Goal: Task Accomplishment & Management: Complete application form

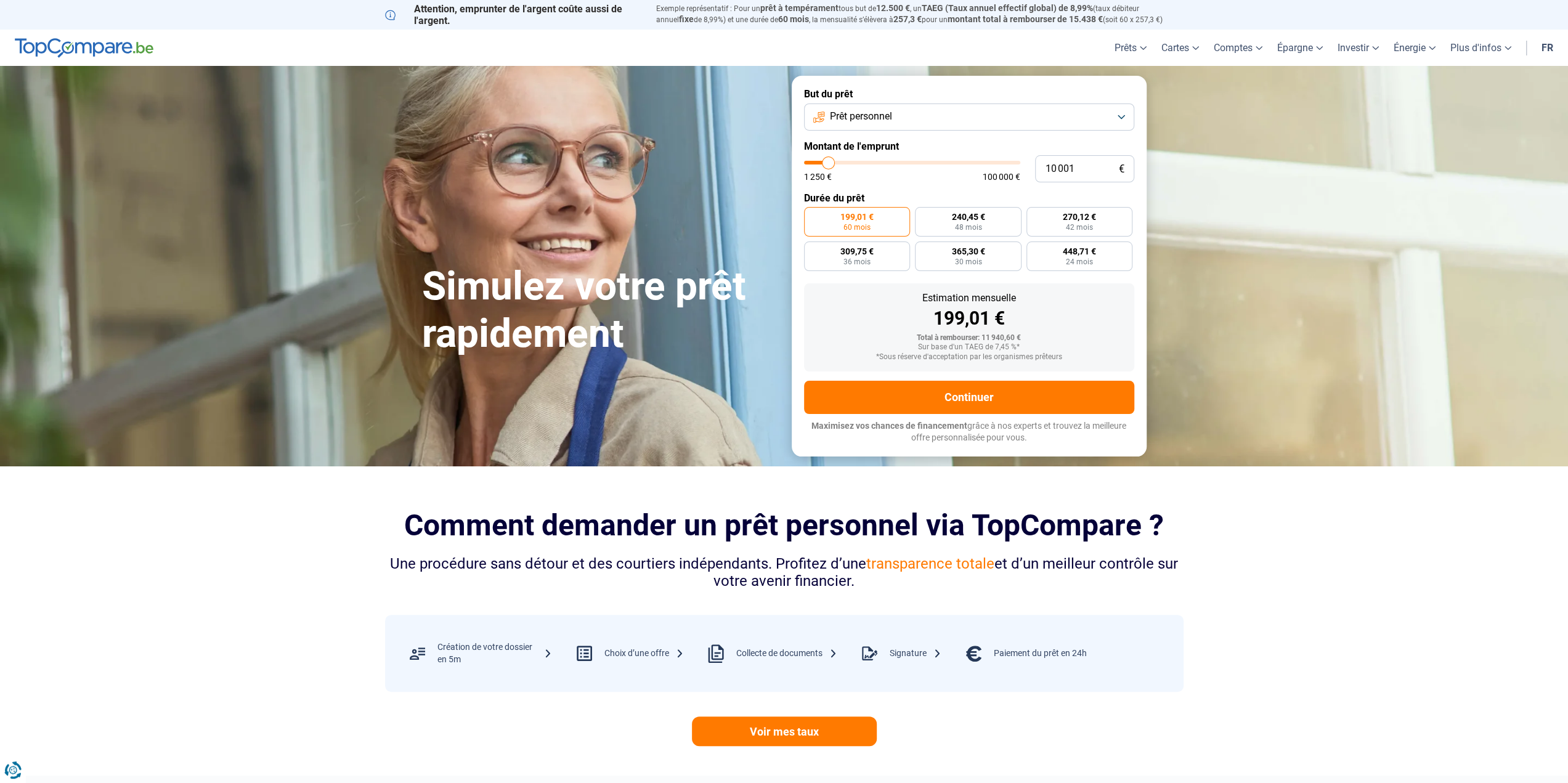
click at [889, 117] on span "Prêt personnel" at bounding box center [861, 116] width 62 height 13
click at [853, 197] on span "Prêt voiture" at bounding box center [855, 198] width 50 height 13
click at [874, 121] on span "Prêt voiture" at bounding box center [857, 116] width 50 height 13
click at [867, 156] on li "Prêt personnel" at bounding box center [969, 147] width 317 height 26
click at [875, 116] on span "Prêt personnel" at bounding box center [861, 116] width 62 height 13
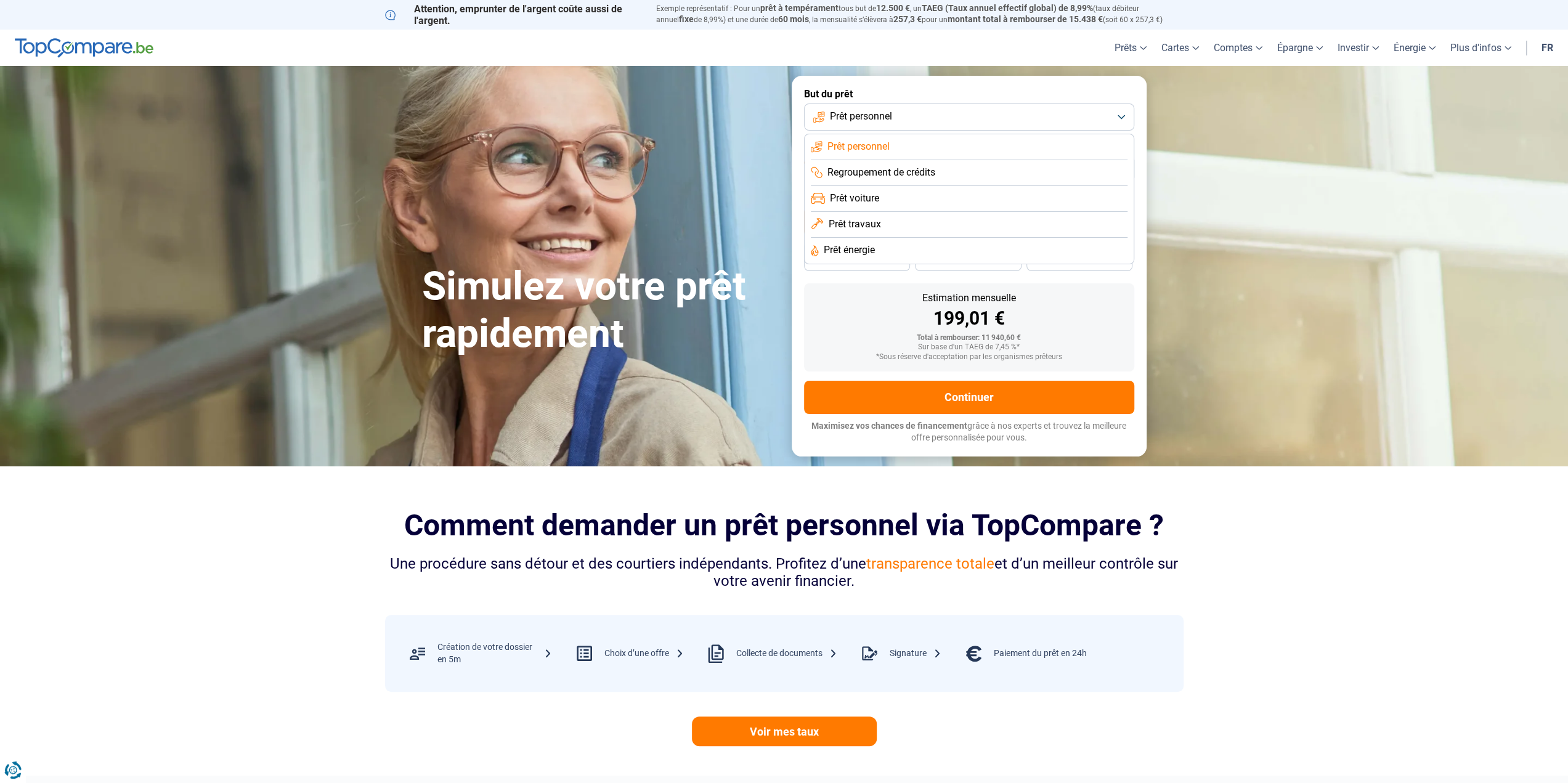
click at [863, 197] on span "Prêt voiture" at bounding box center [855, 198] width 50 height 13
type input "11 250"
type input "11250"
type input "16 250"
type input "16250"
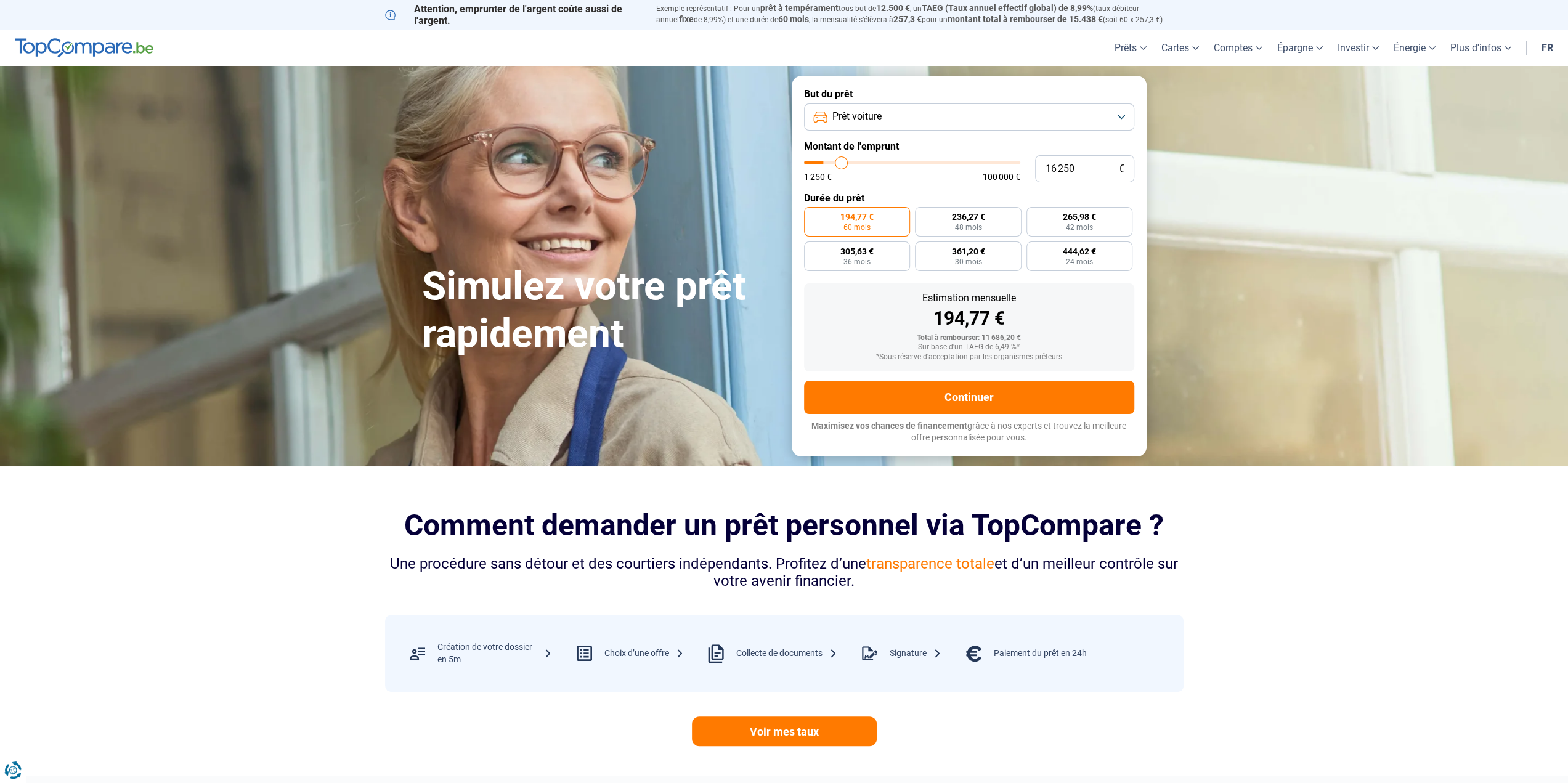
type input "20 750"
type input "20750"
type input "24 750"
type input "24750"
type input "29 000"
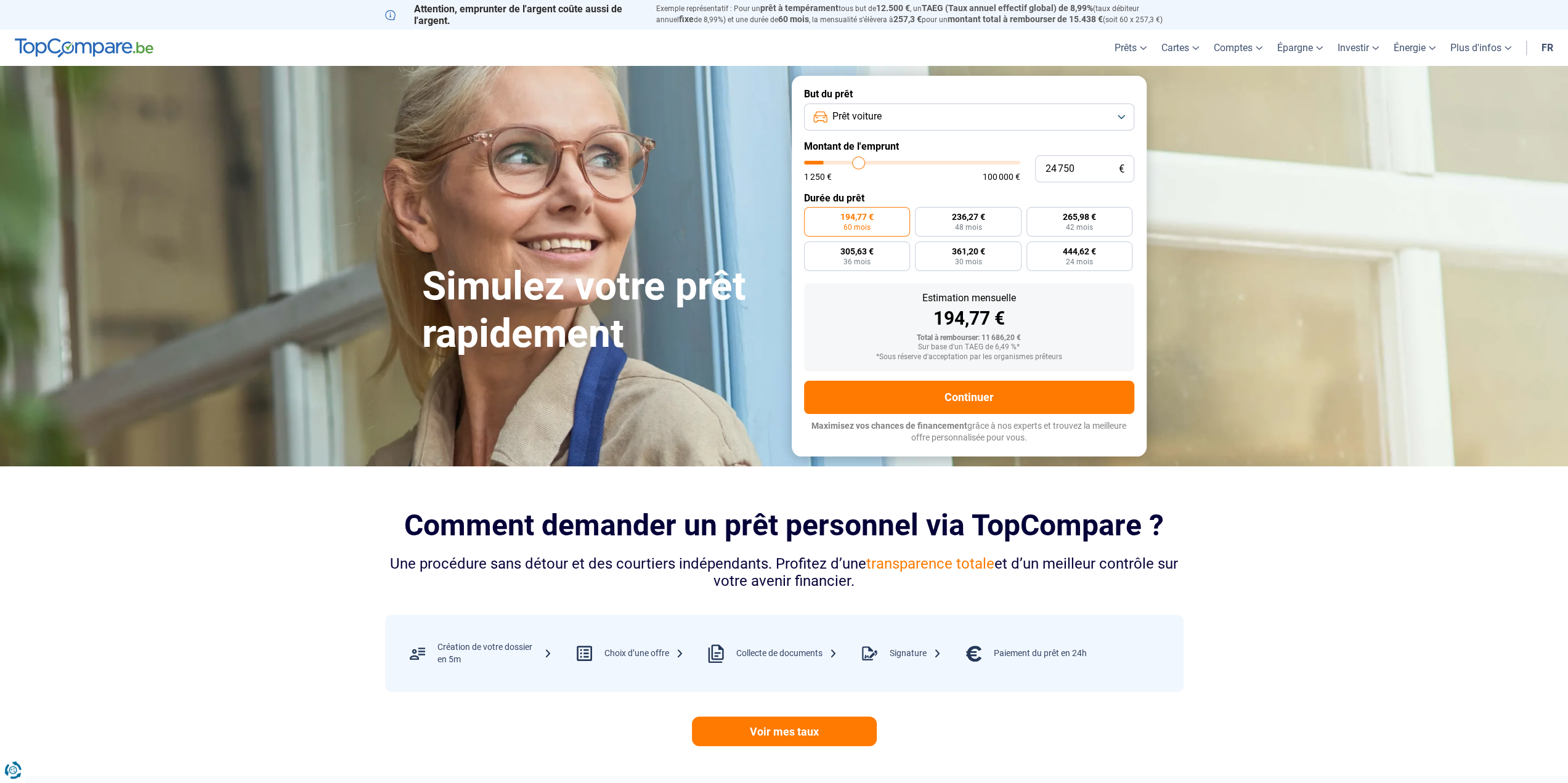
type input "29000"
type input "30 000"
type input "30000"
type input "30 250"
type input "30250"
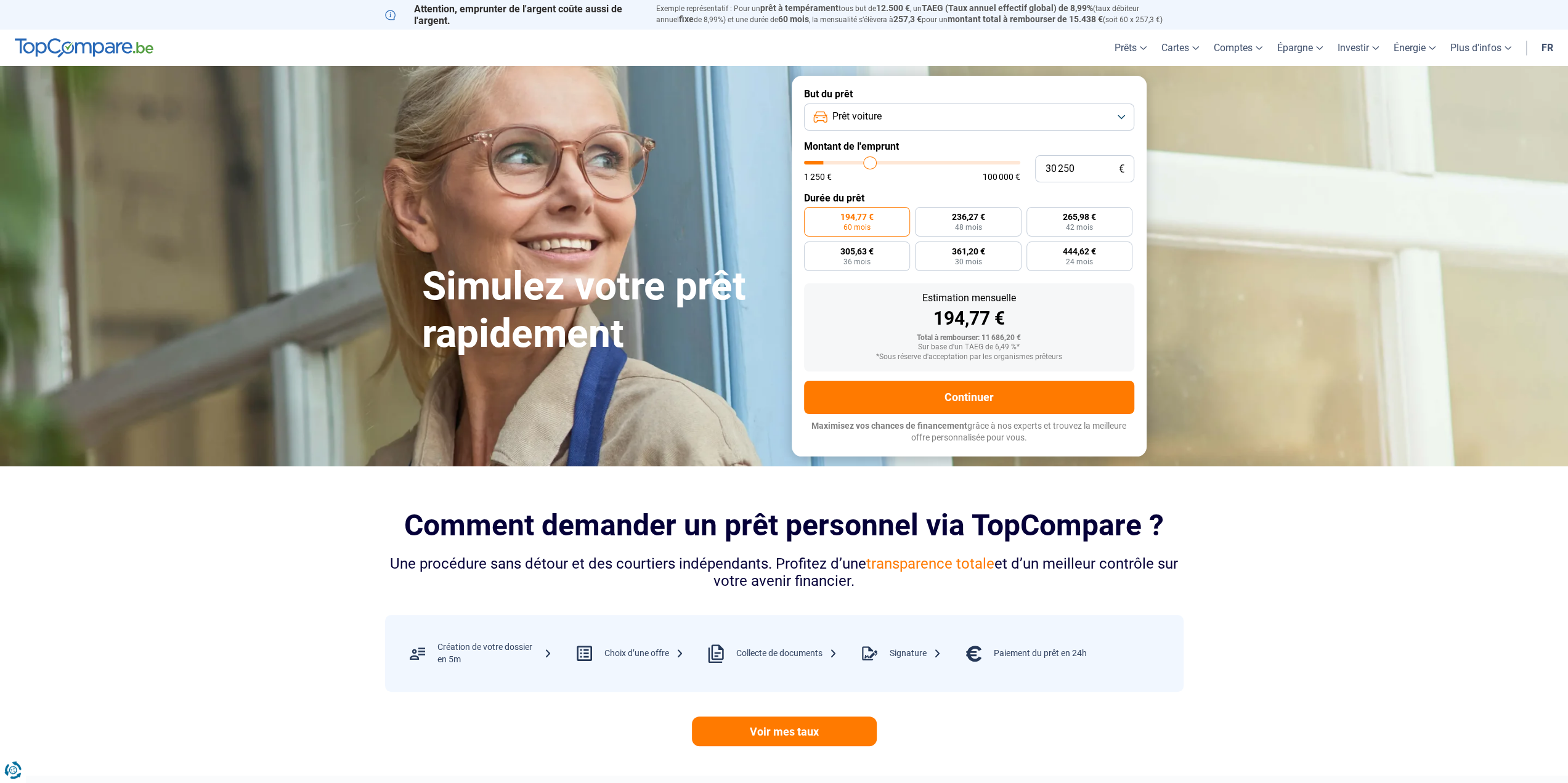
type input "30 500"
type input "30500"
type input "31 000"
type input "31000"
type input "33 000"
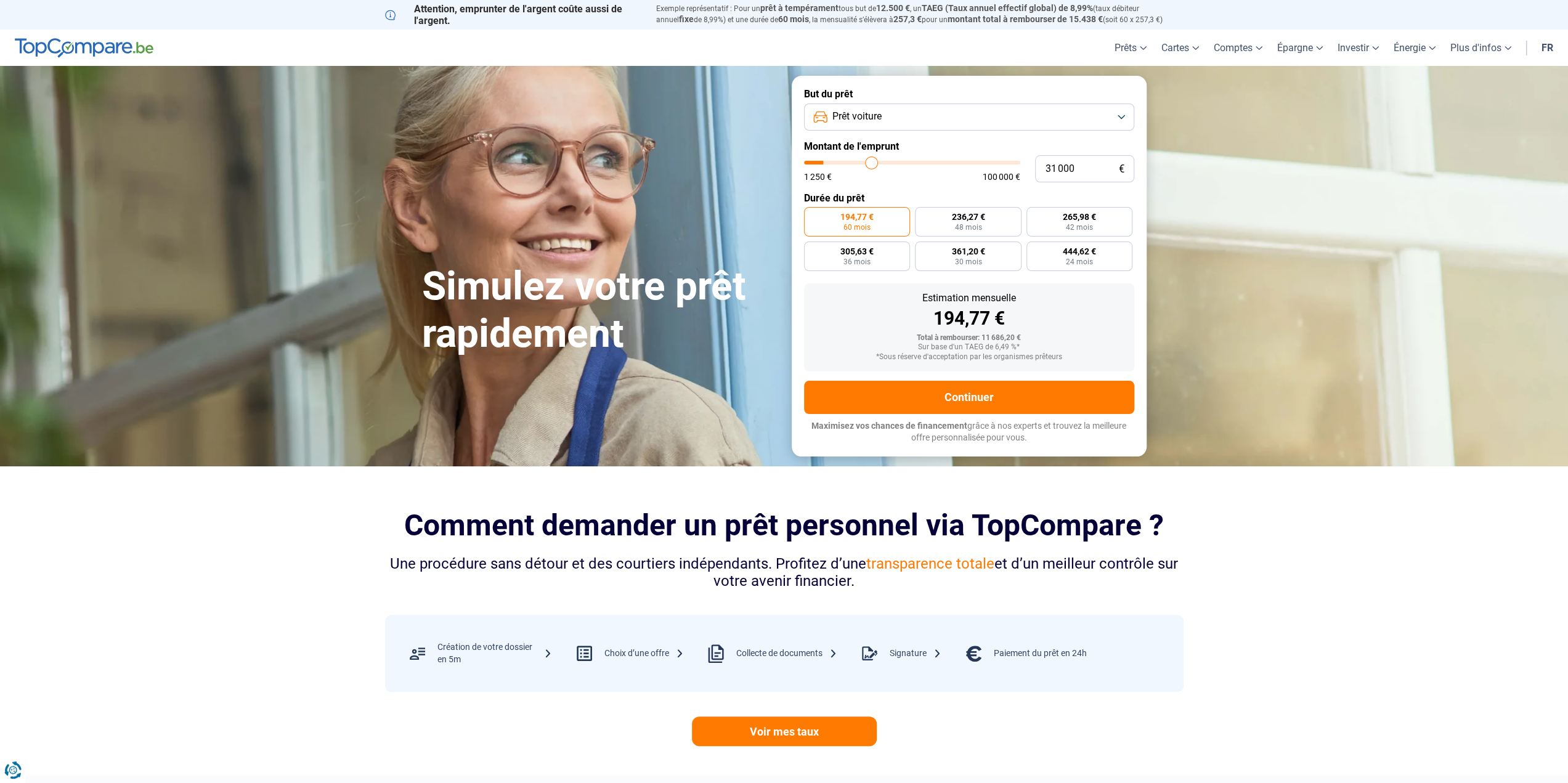
type input "33000"
type input "40 000"
type input "40000"
type input "44 750"
type input "44750"
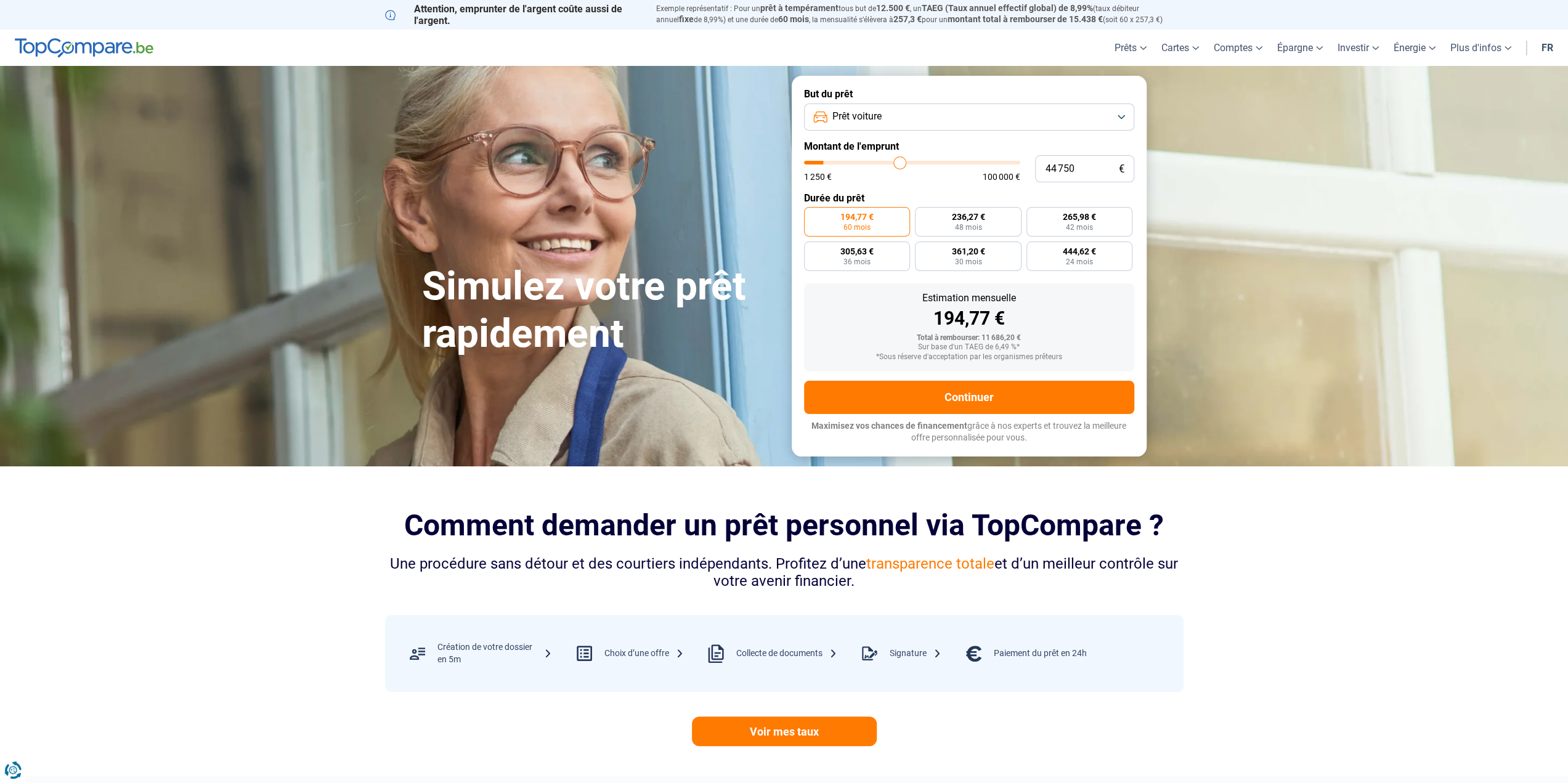
type input "48 000"
type input "48000"
type input "49 000"
type input "49000"
type input "49 750"
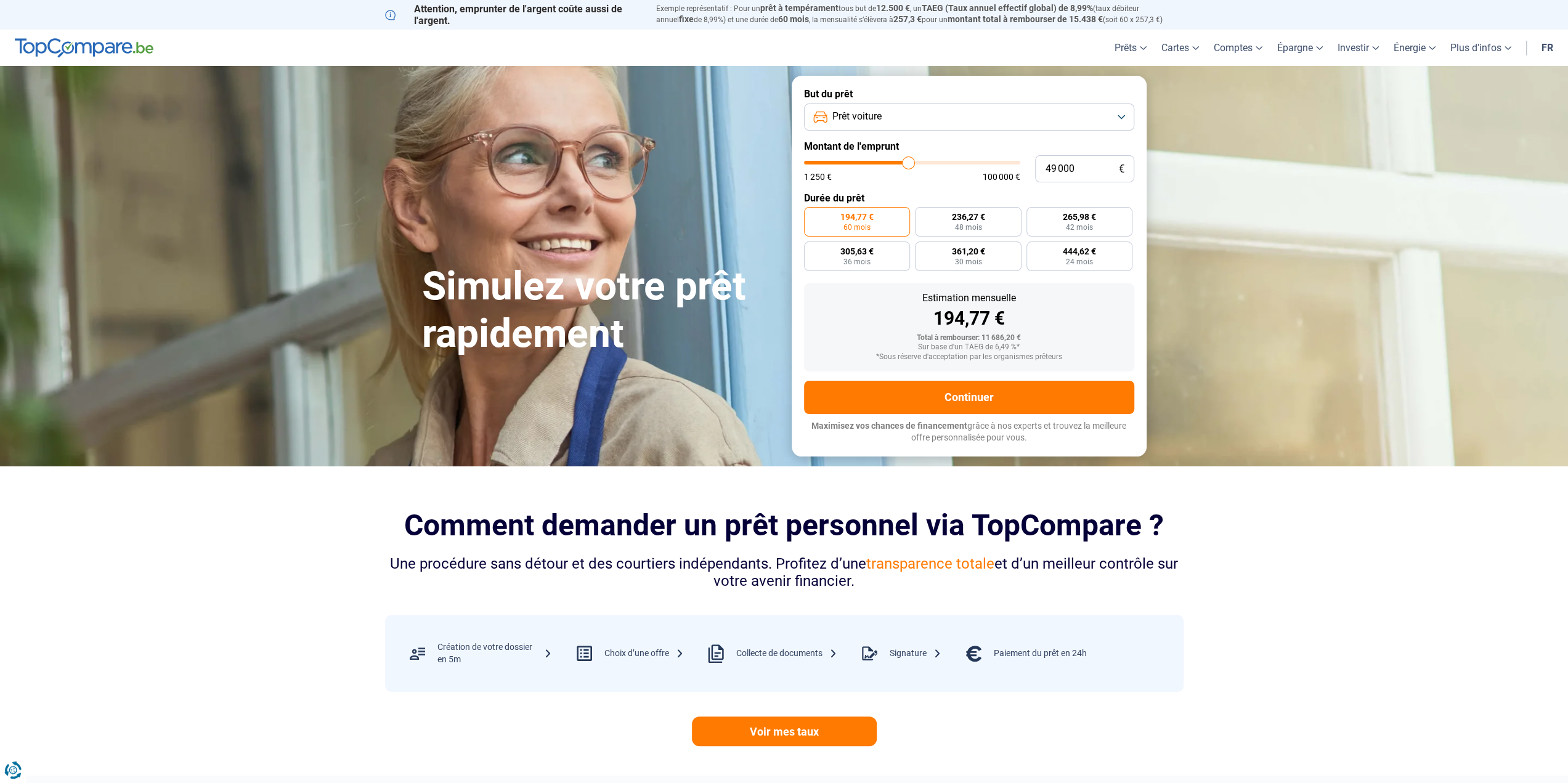
type input "49750"
type input "50 000"
type input "50000"
type input "50 500"
type input "50500"
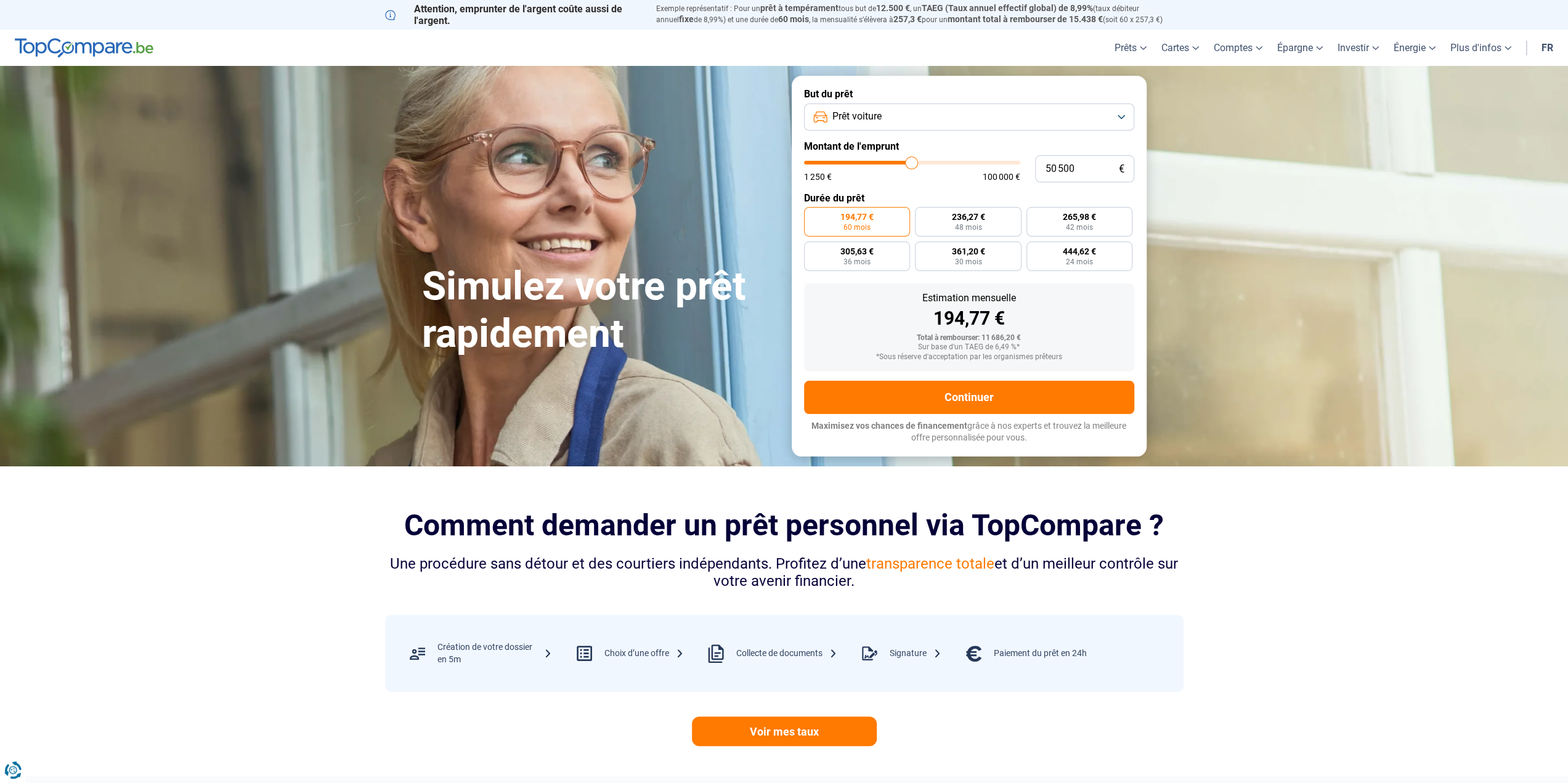
type input "50 750"
type input "50750"
type input "51 750"
type input "51750"
type input "52 500"
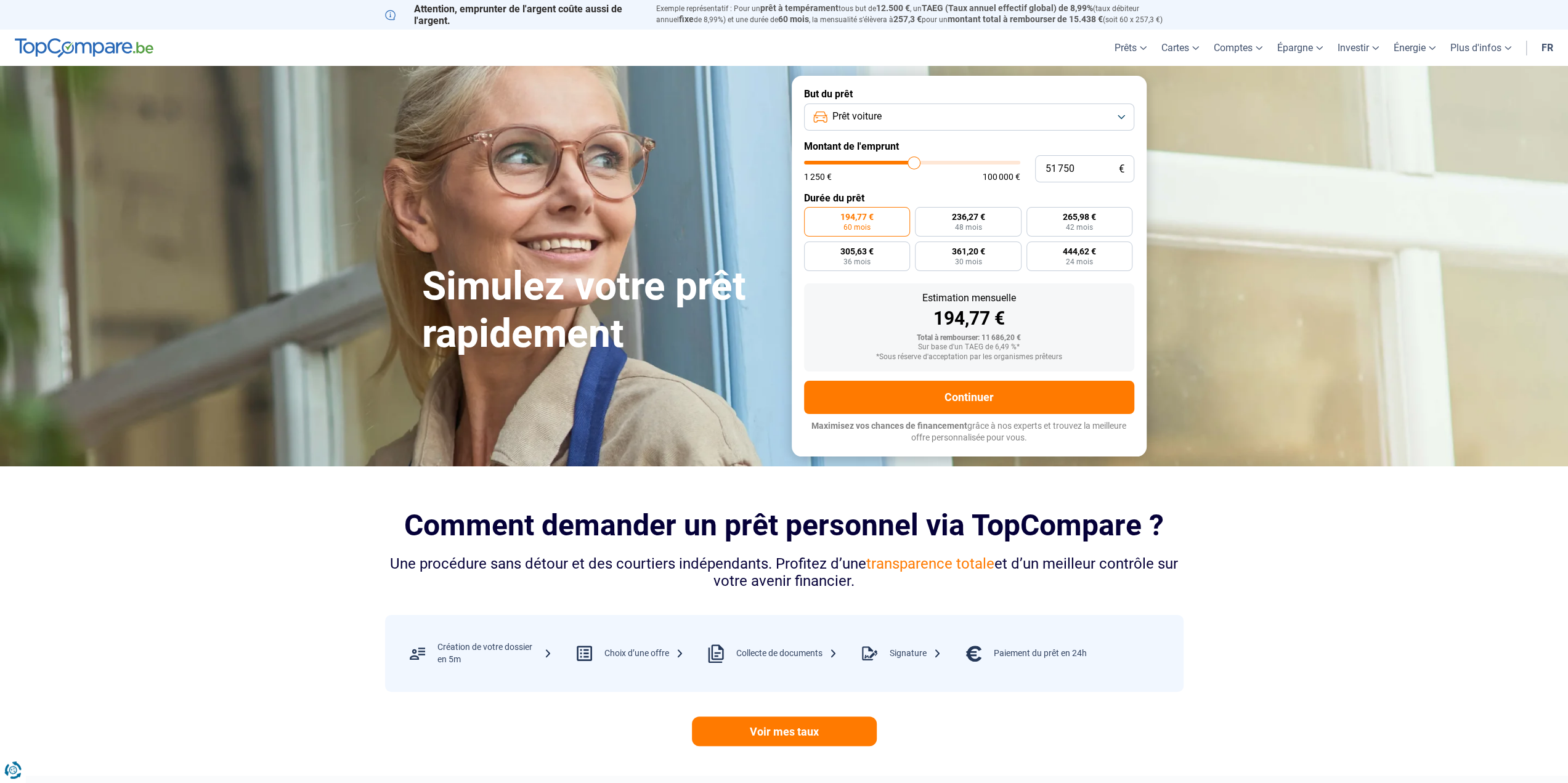
type input "52500"
type input "53 000"
type input "53000"
type input "53 250"
type input "53250"
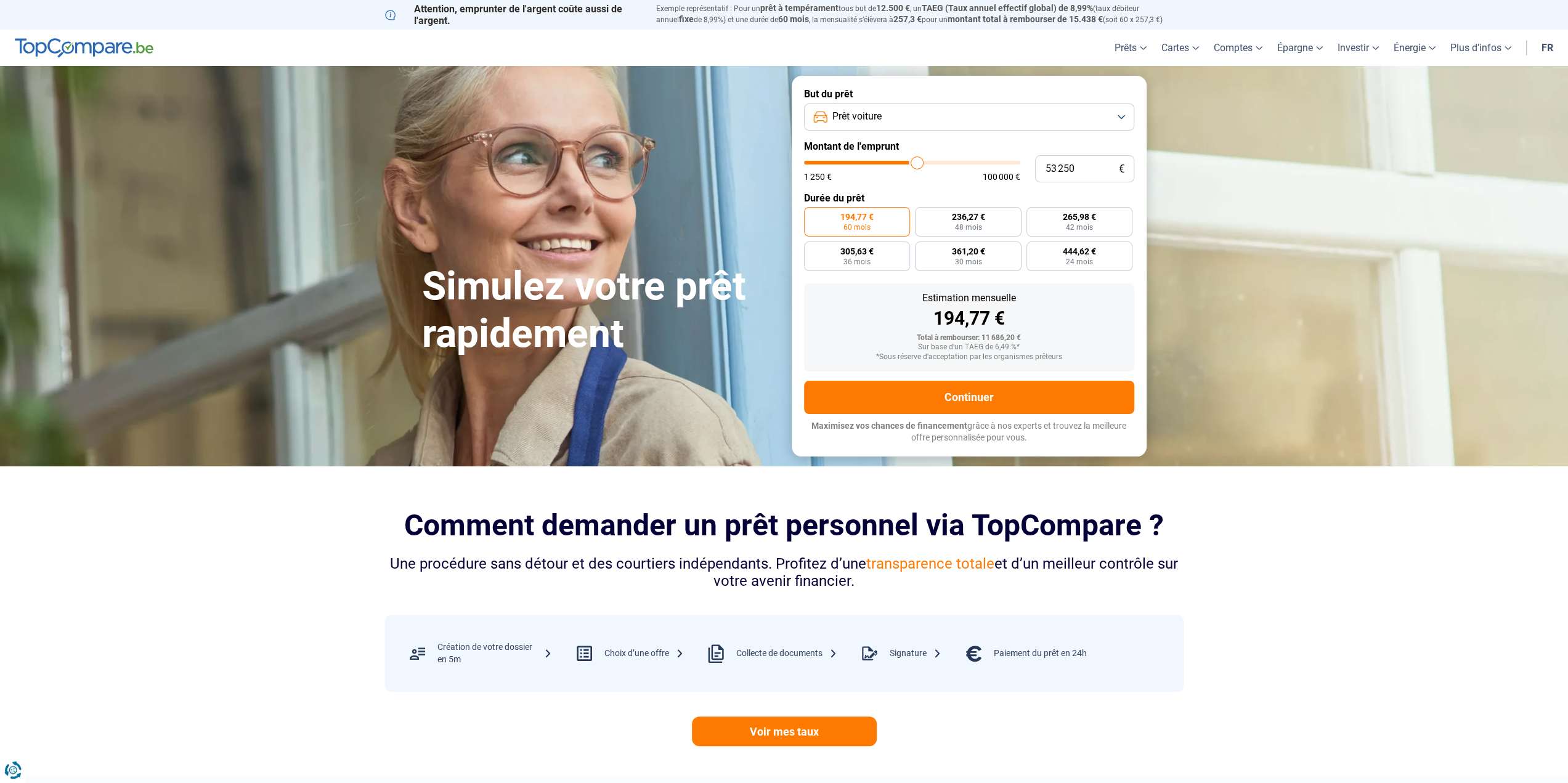
type input "53 500"
type input "53500"
type input "53 000"
type input "53000"
type input "52 250"
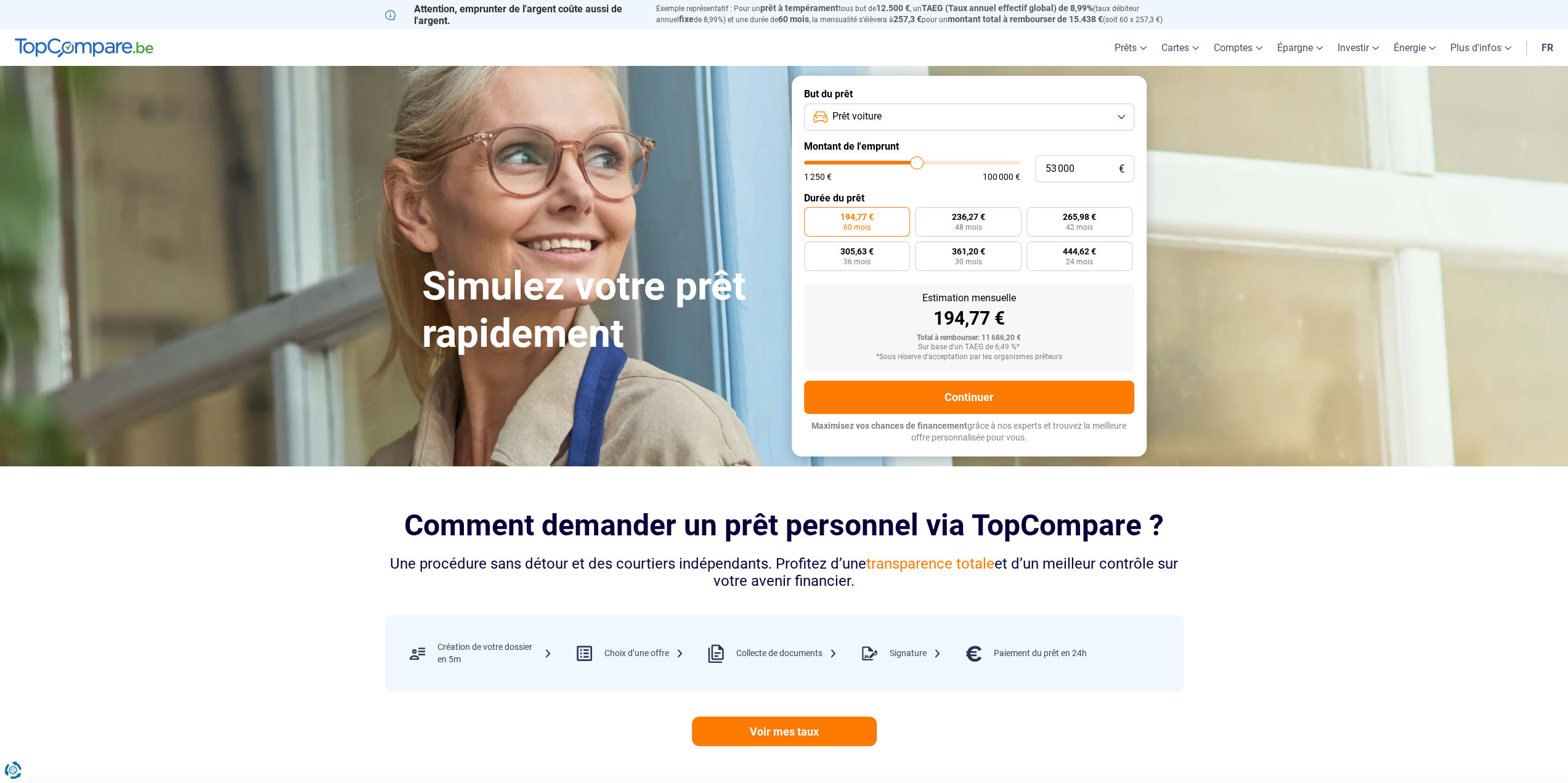
type input "52250"
type input "50 750"
type input "50750"
type input "50 000"
type input "50000"
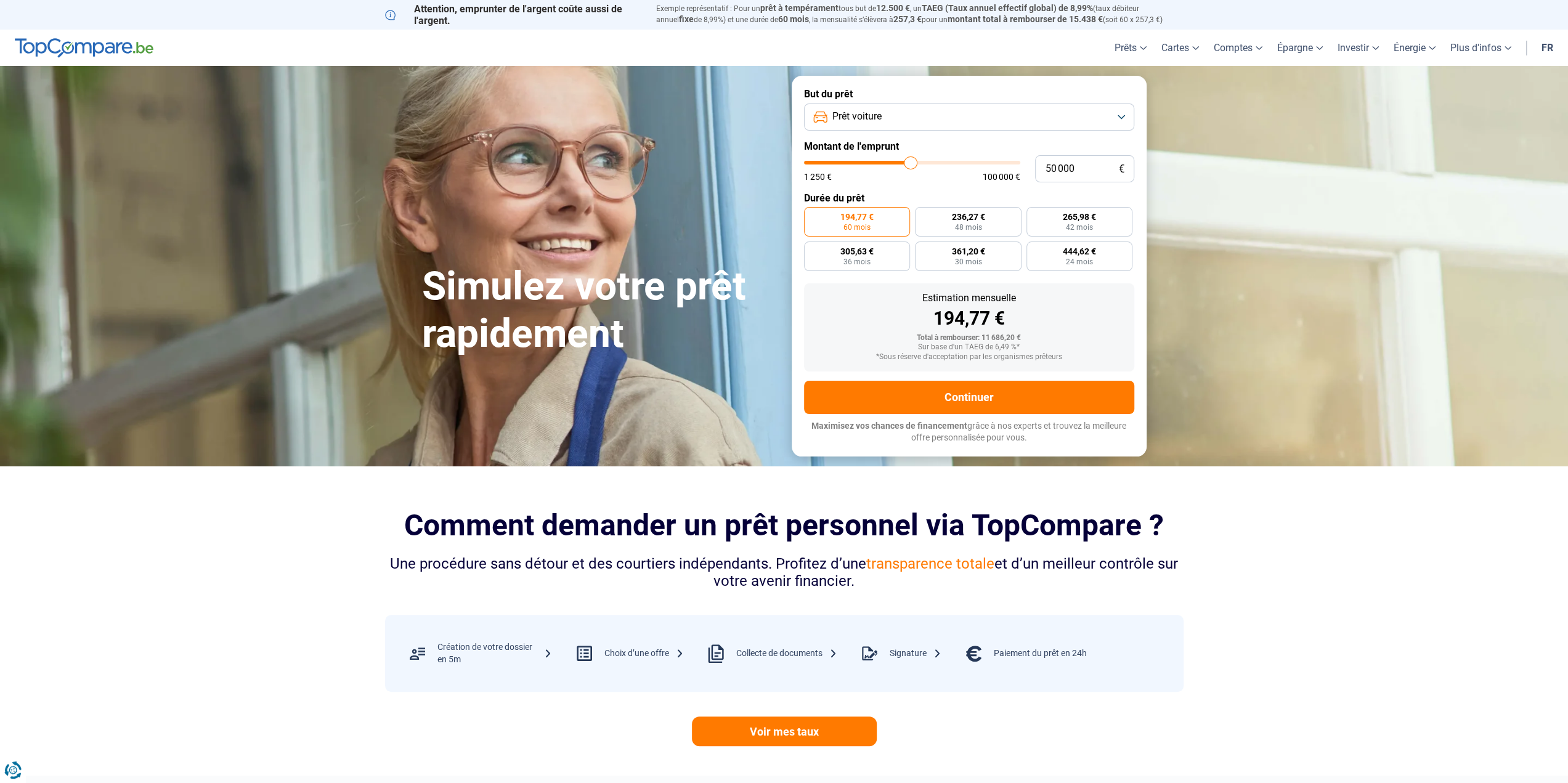
type input "49 750"
type input "49750"
type input "49 500"
type input "49500"
type input "49 000"
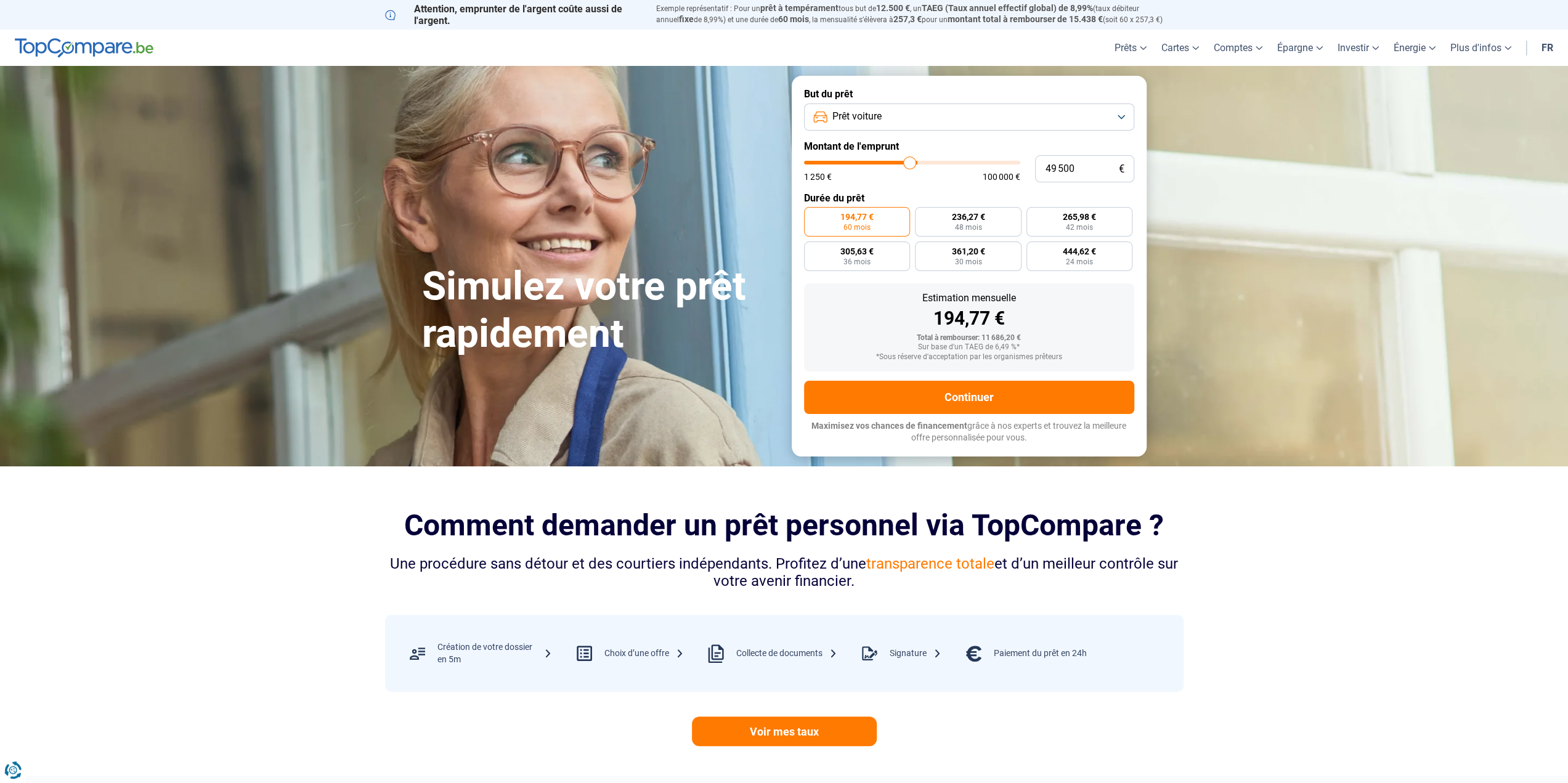
type input "49000"
type input "48 750"
type input "48750"
type input "48 500"
type input "48500"
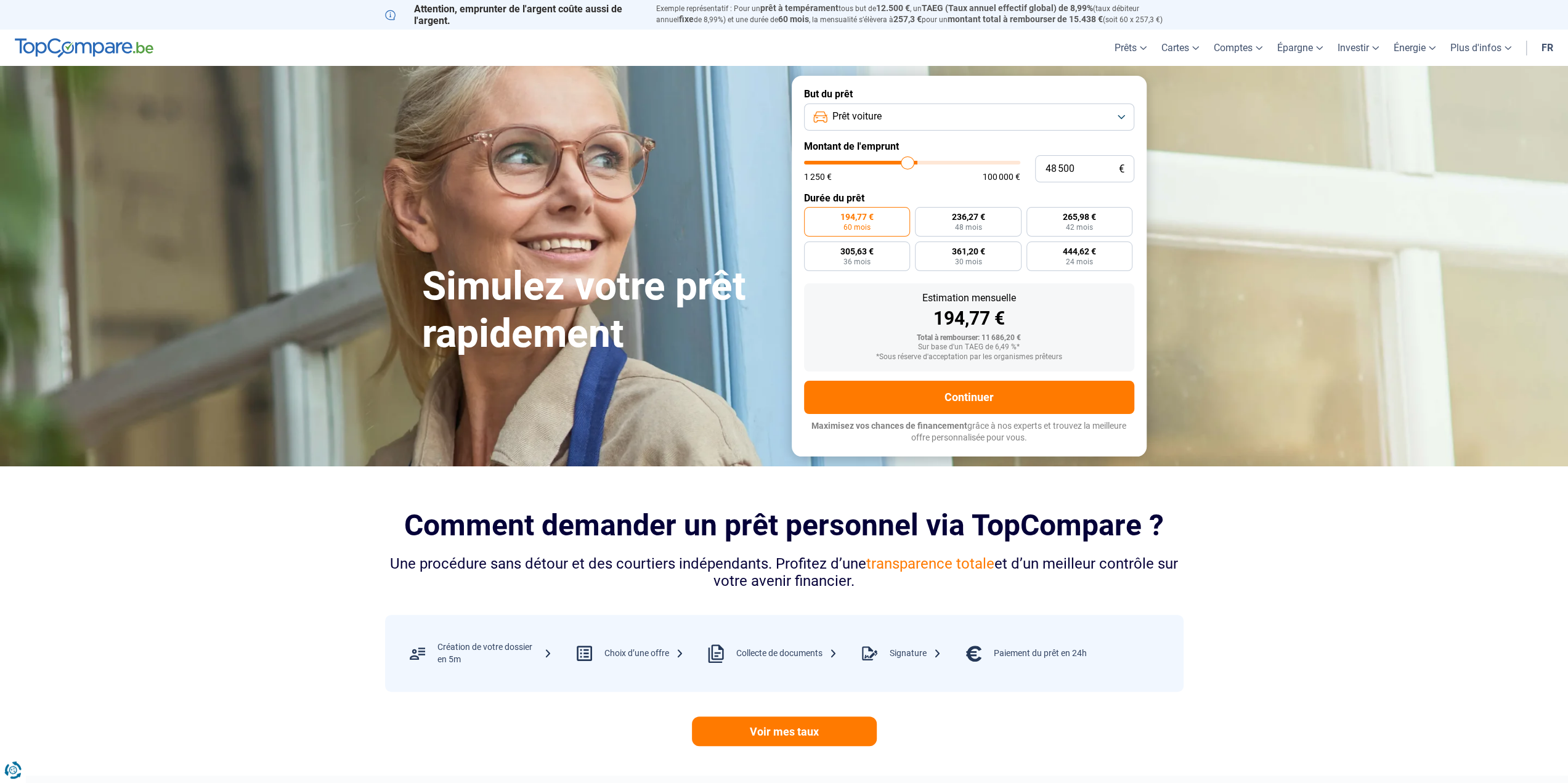
type input "47 750"
type input "47750"
type input "47 250"
type input "47250"
type input "47 000"
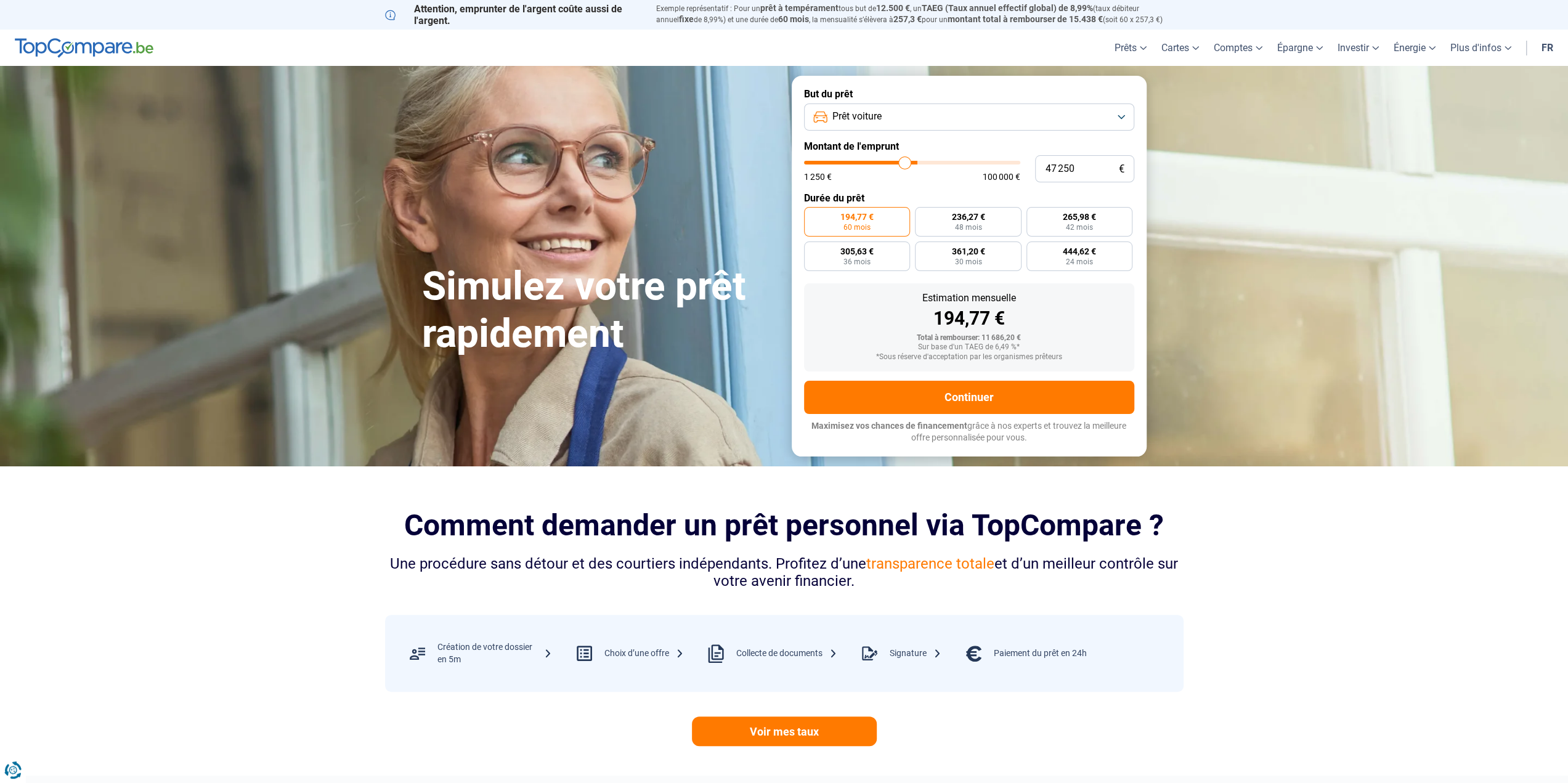
type input "47000"
type input "46 750"
type input "46750"
type input "46 500"
type input "46500"
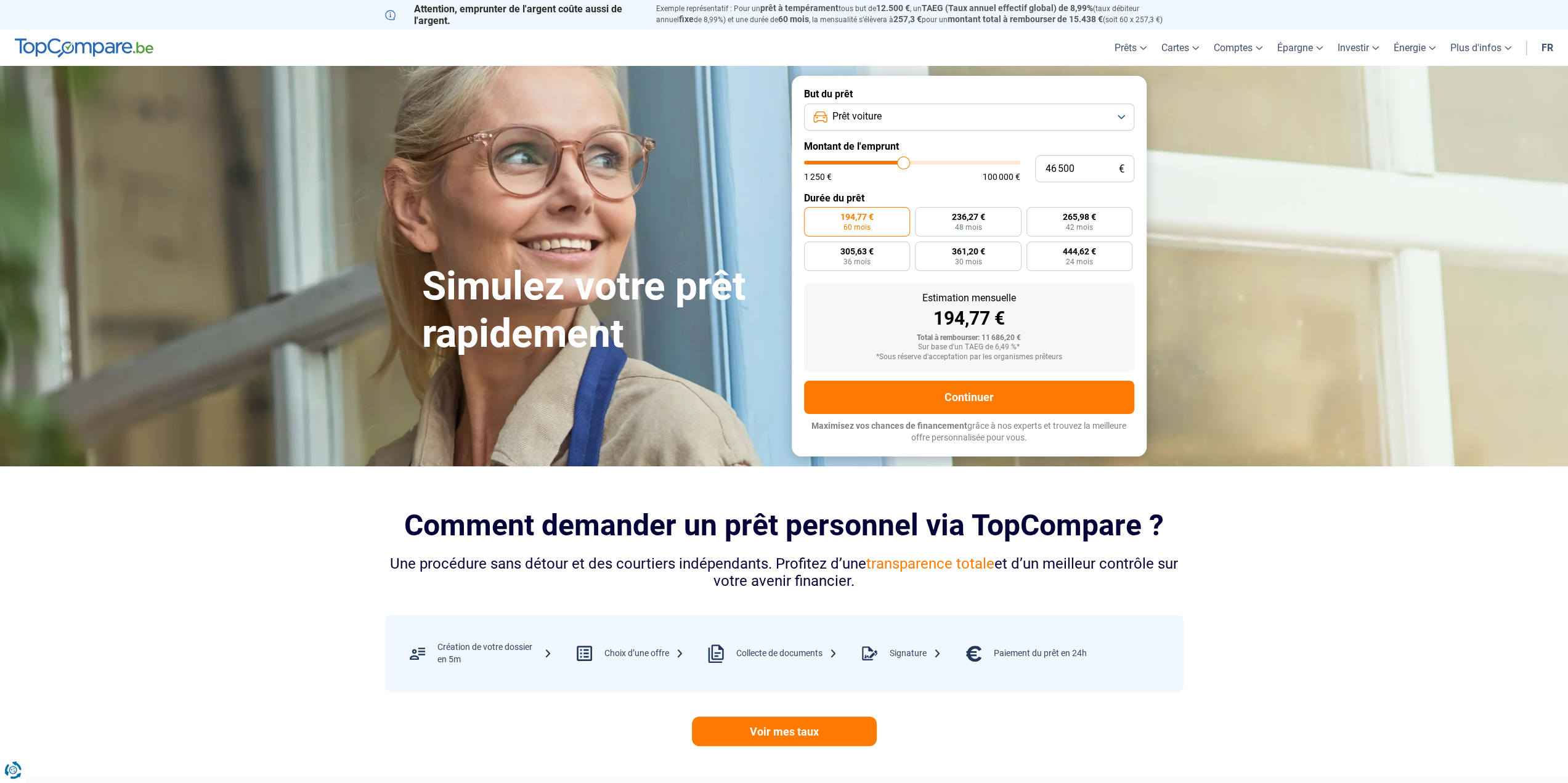
type input "46 250"
type input "46250"
type input "46 000"
type input "46000"
type input "45 750"
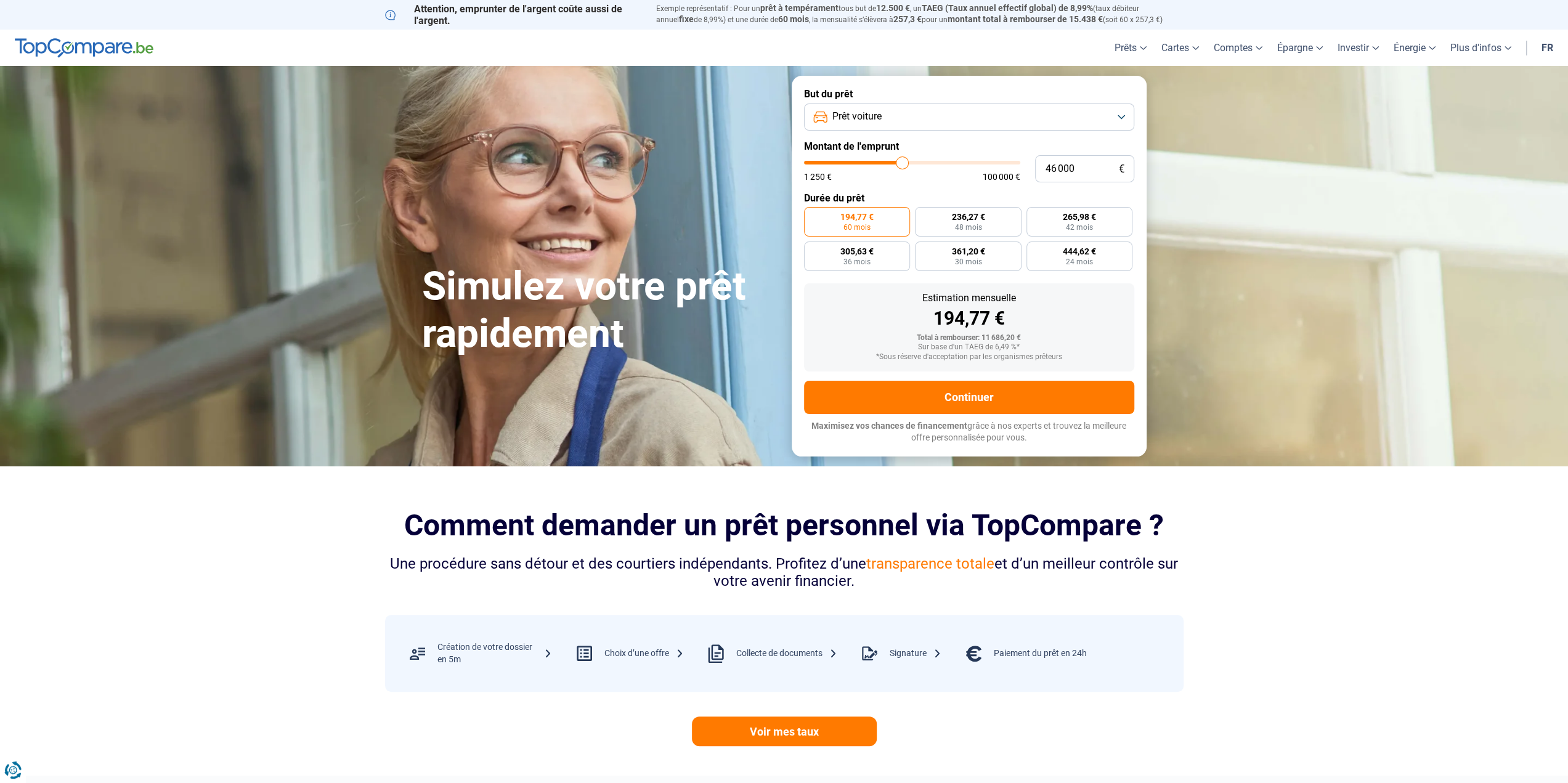
type input "45750"
type input "46 250"
type input "46250"
type input "46 500"
type input "46500"
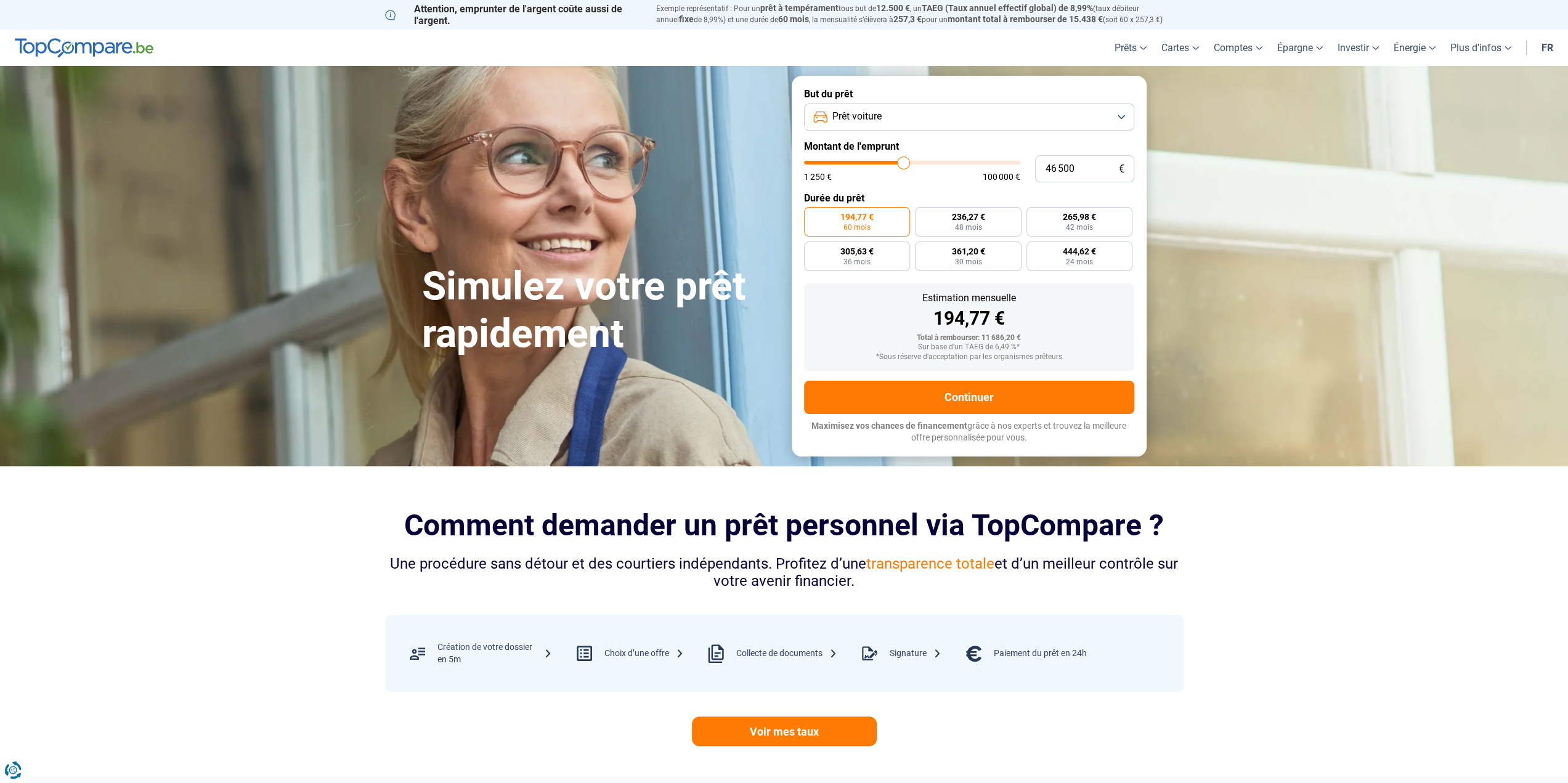
type input "46 750"
type input "46750"
type input "47 250"
type input "47250"
type input "47 500"
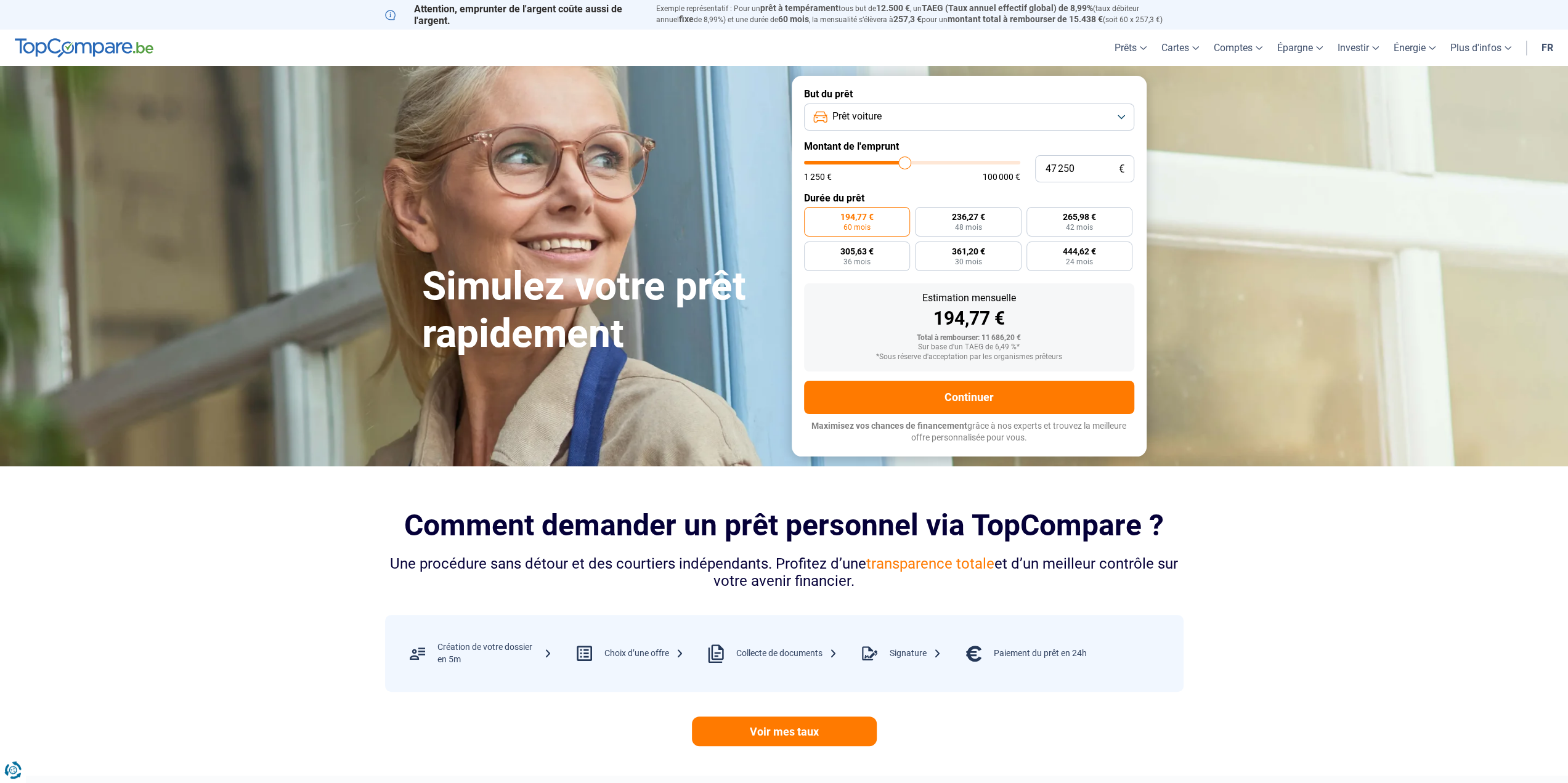
type input "47500"
type input "47 750"
type input "47750"
type input "48 250"
type input "48250"
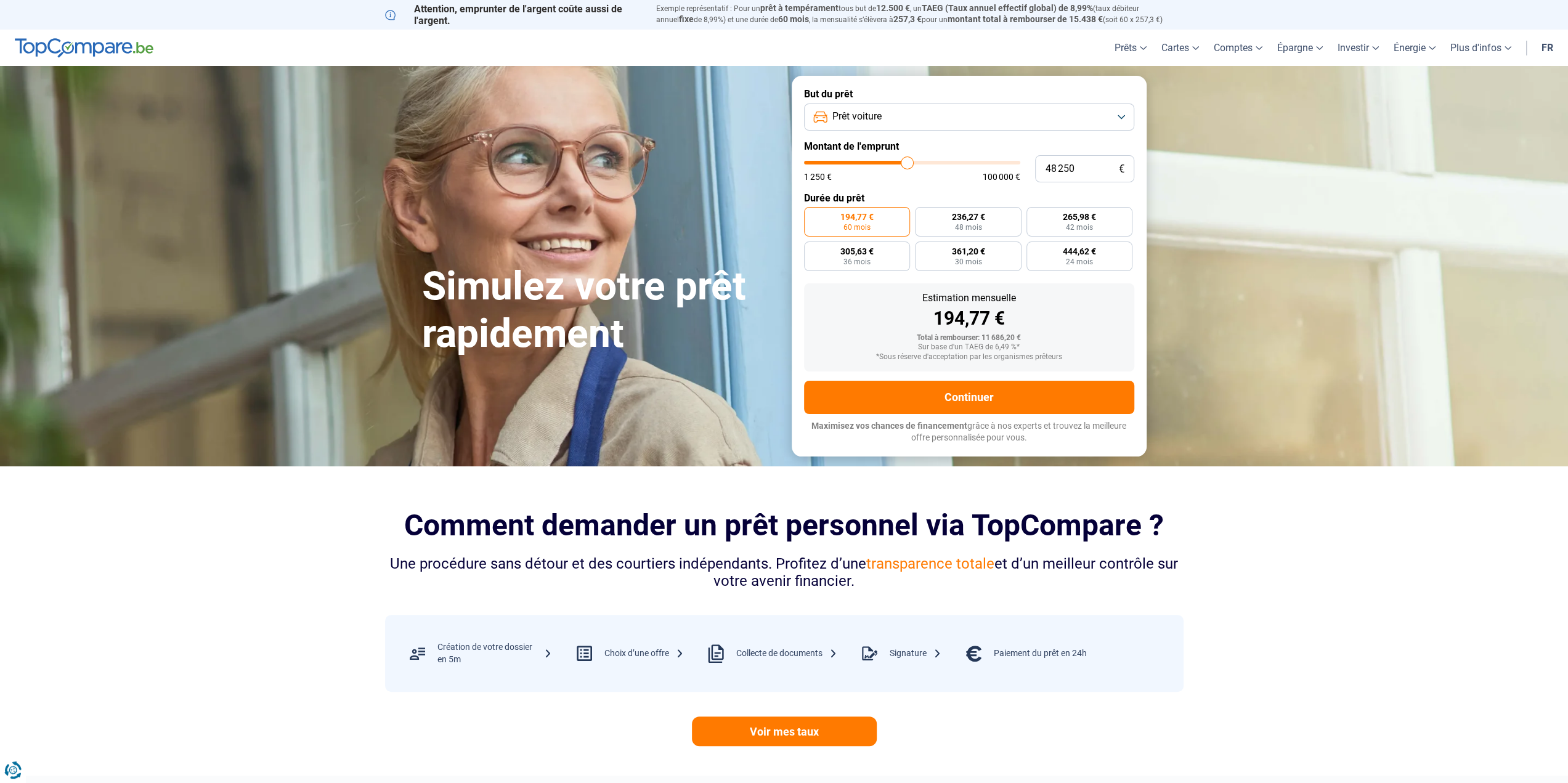
type input "48 750"
type input "48750"
type input "49 000"
type input "49000"
type input "49 500"
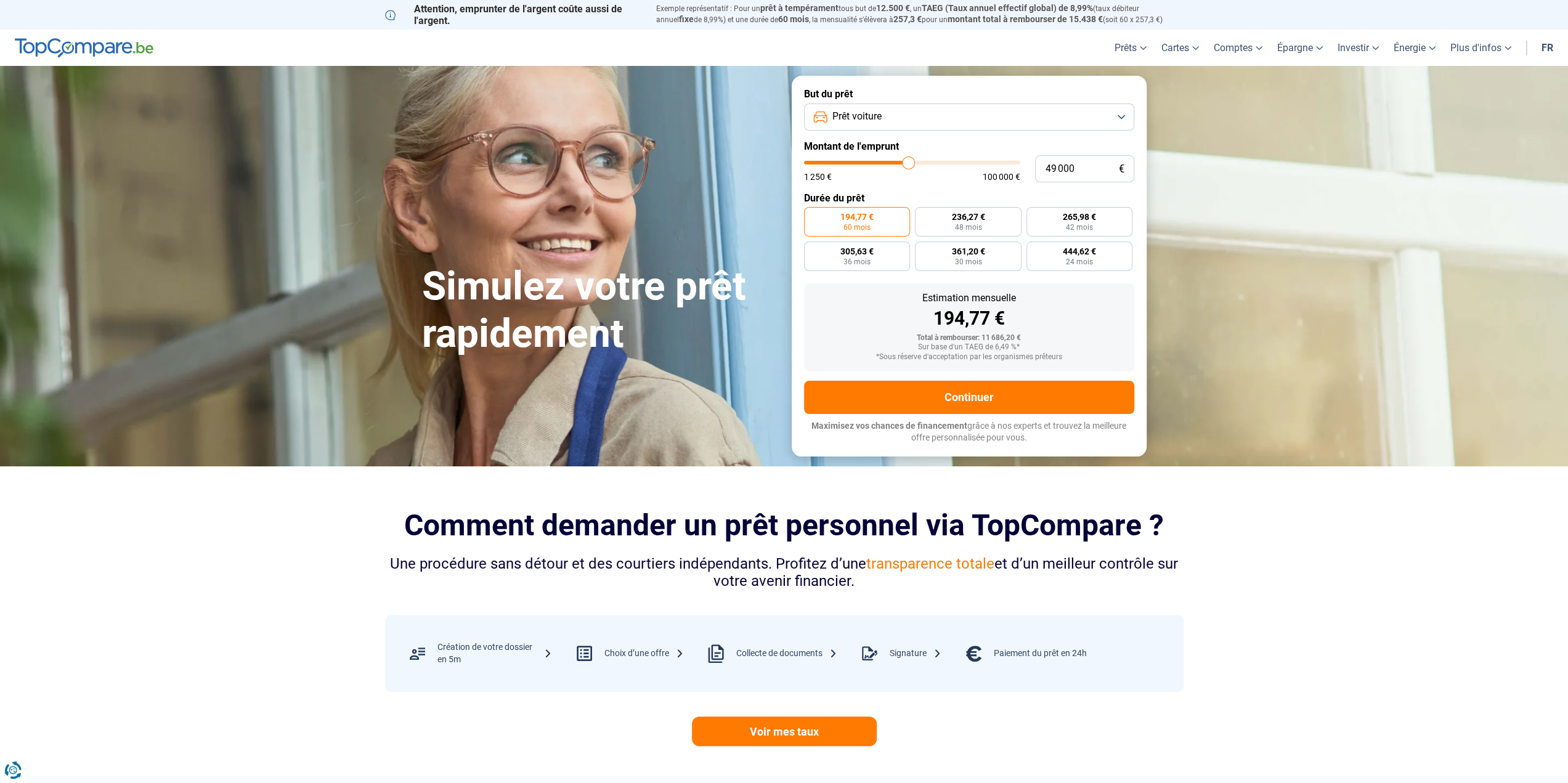
type input "49500"
type input "49 750"
type input "49750"
type input "50 000"
drag, startPoint x: 830, startPoint y: 163, endPoint x: 911, endPoint y: 170, distance: 81.3
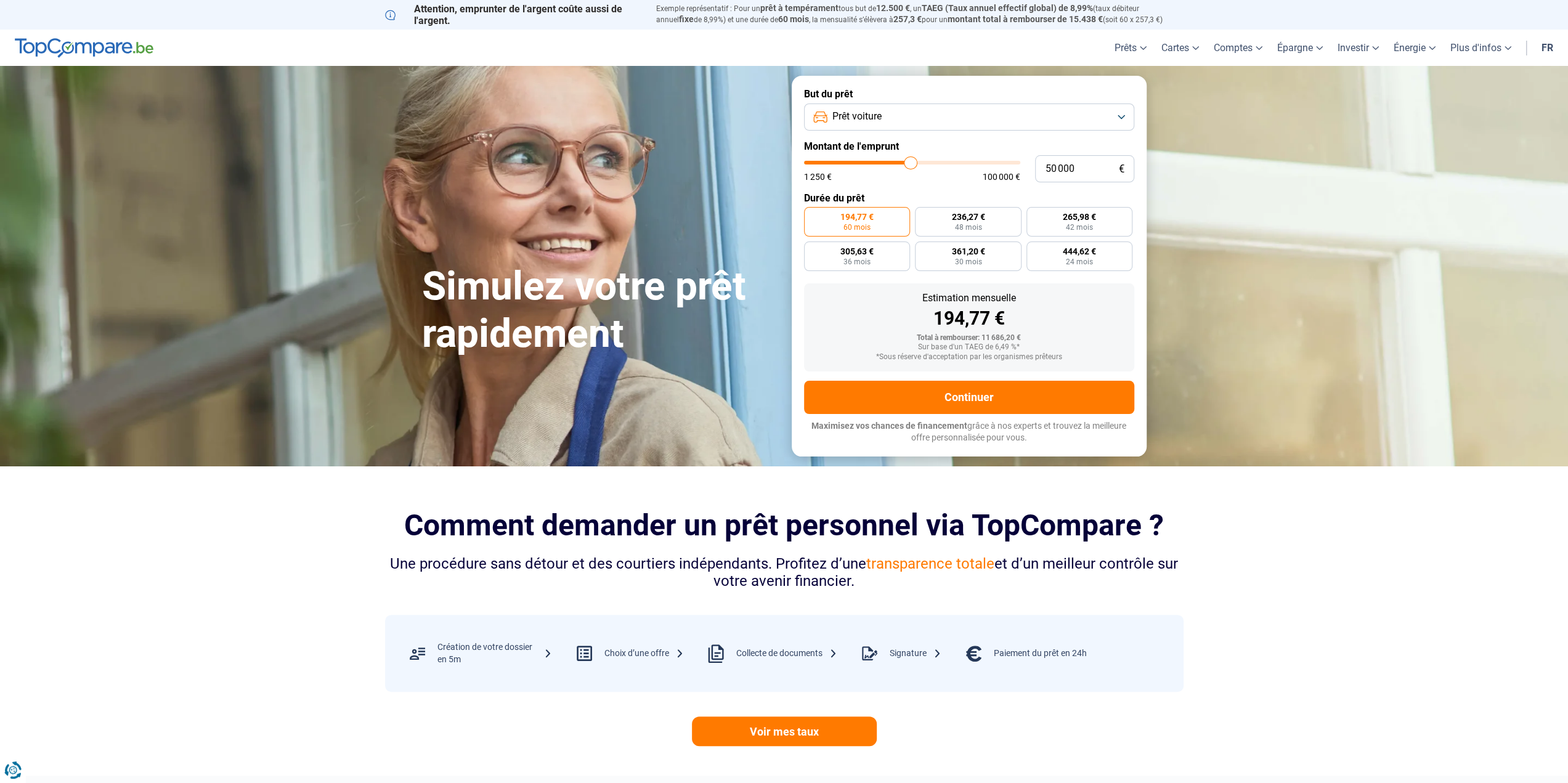
type input "50000"
click at [911, 164] on input "range" at bounding box center [912, 163] width 216 height 4
radio input "false"
click at [966, 114] on button "Prêt voiture" at bounding box center [970, 117] width 330 height 27
click at [890, 145] on span "Prêt personnel" at bounding box center [859, 146] width 62 height 13
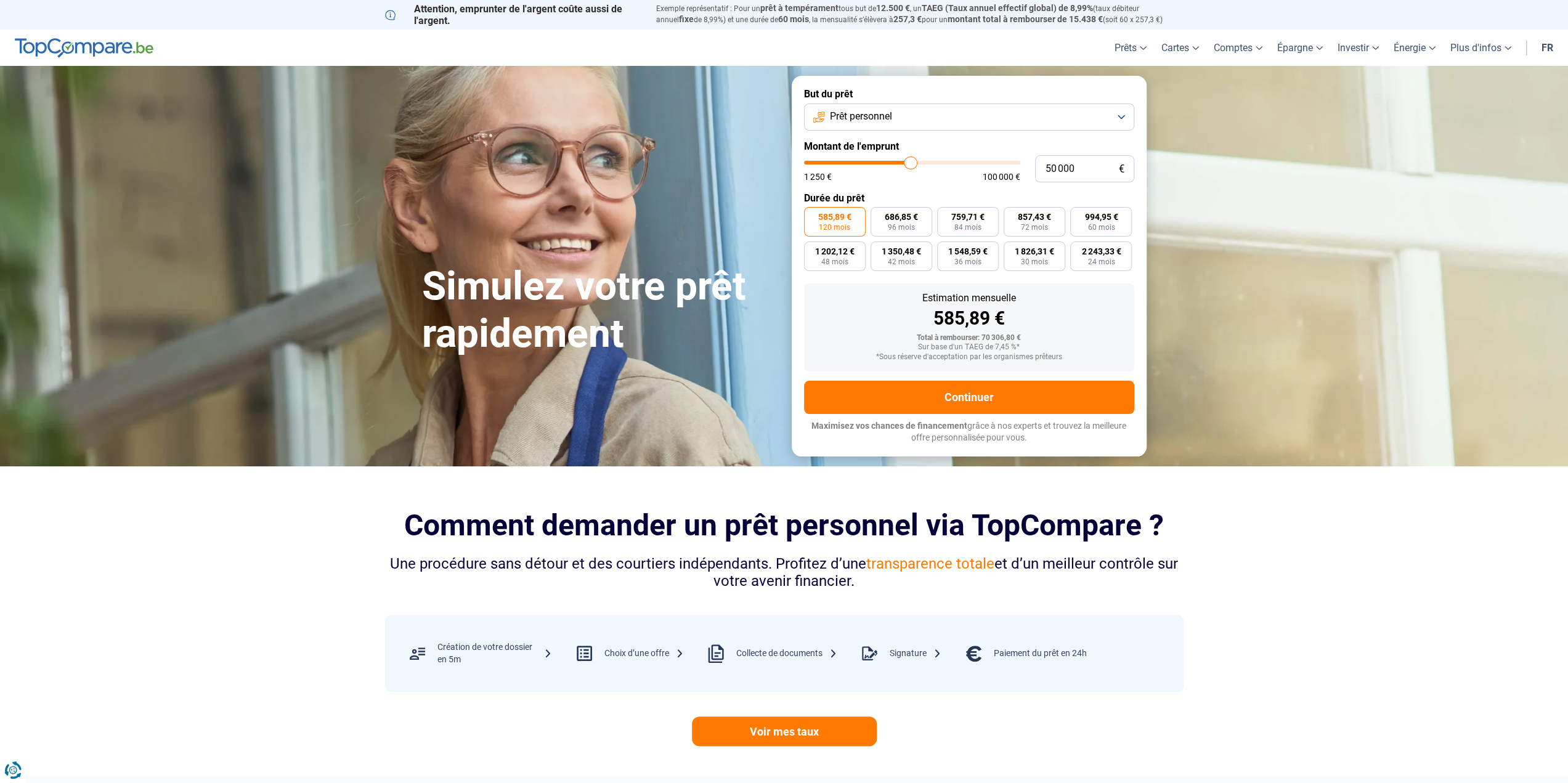
type input "52 750"
type input "52750"
type input "56 500"
type input "56500"
type input "57 000"
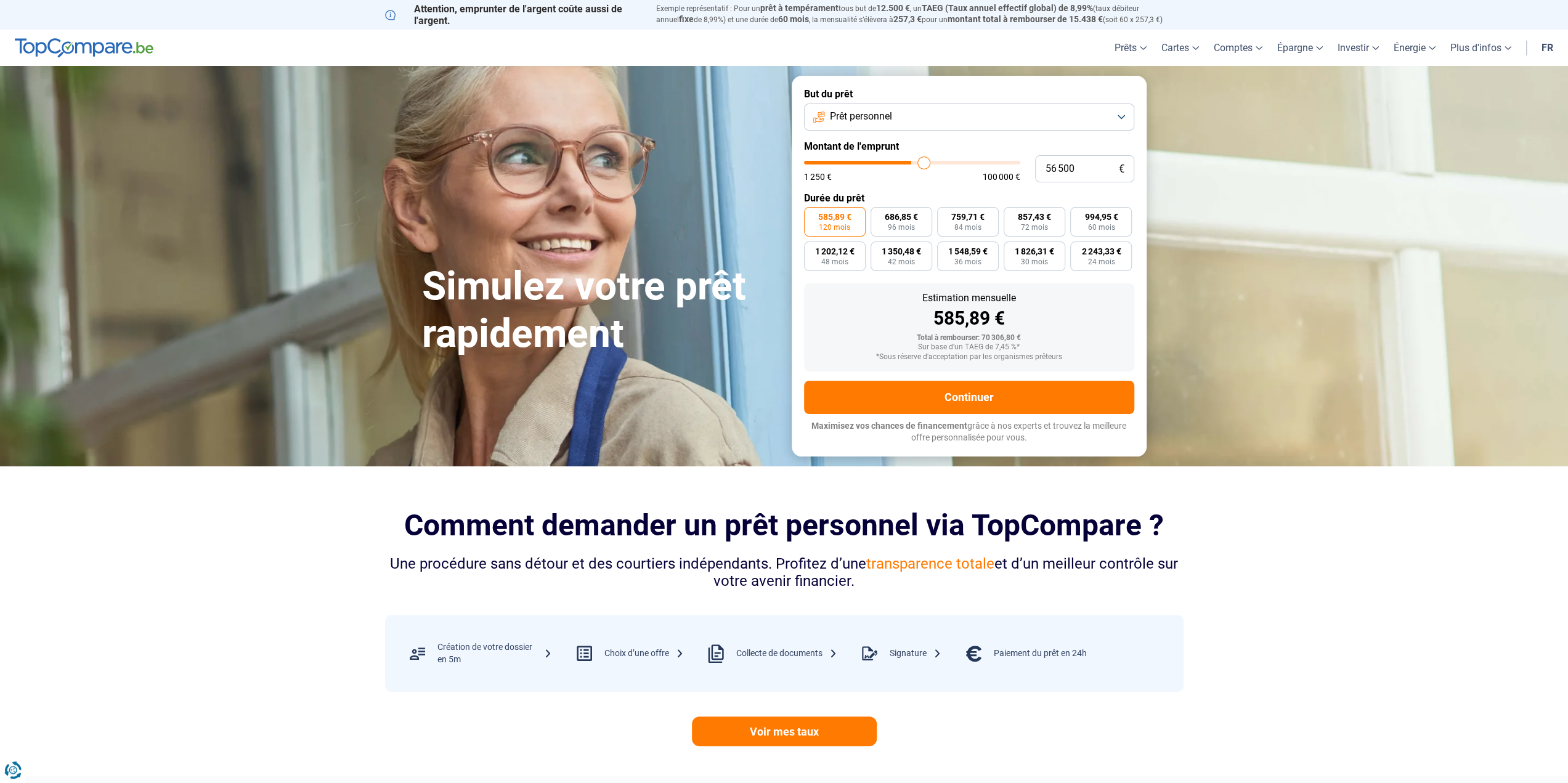
type input "57000"
type input "58 000"
type input "58000"
type input "59 500"
type input "59500"
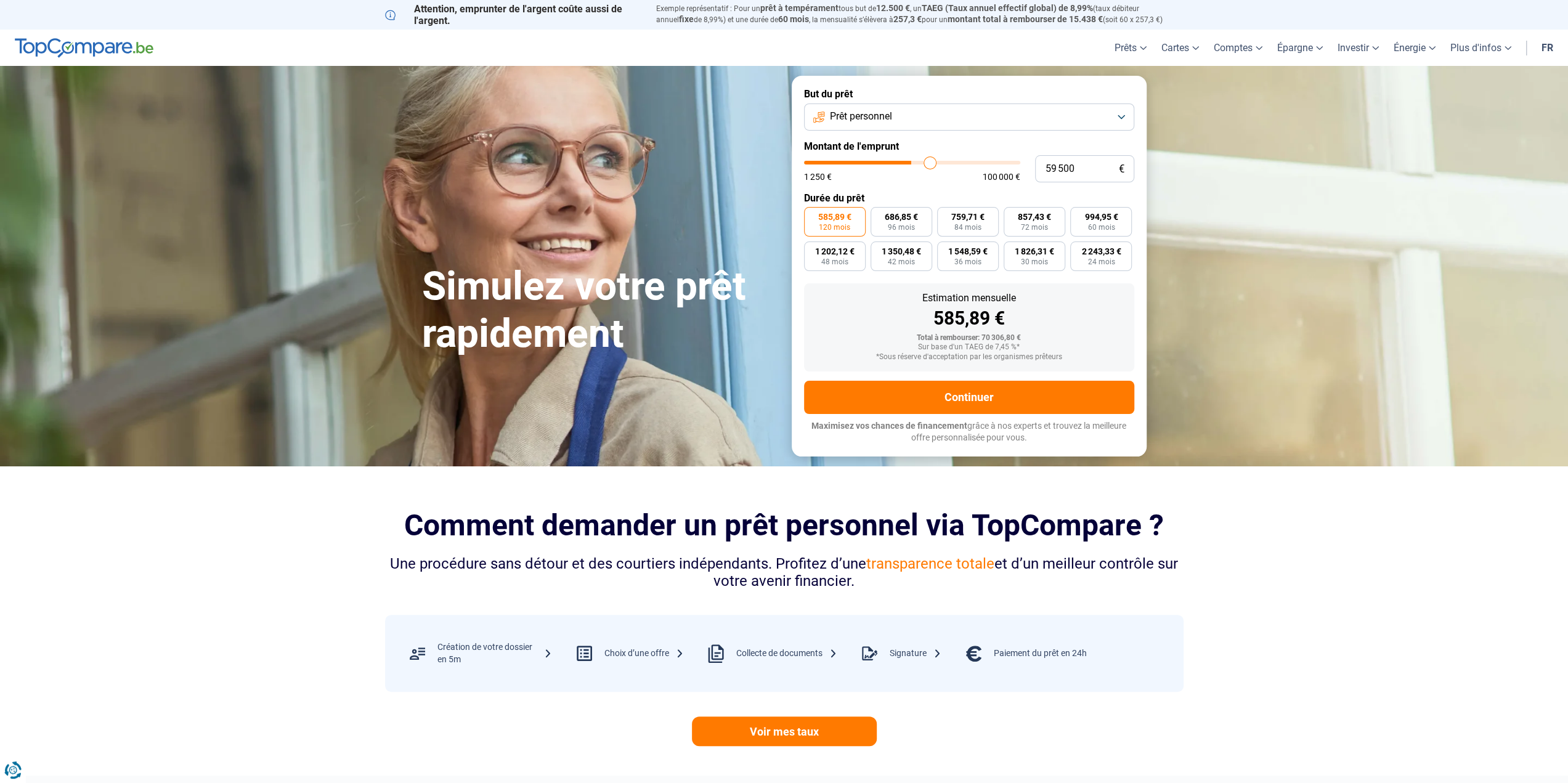
type input "60 250"
type input "60250"
type input "61 000"
type input "61000"
type input "61 500"
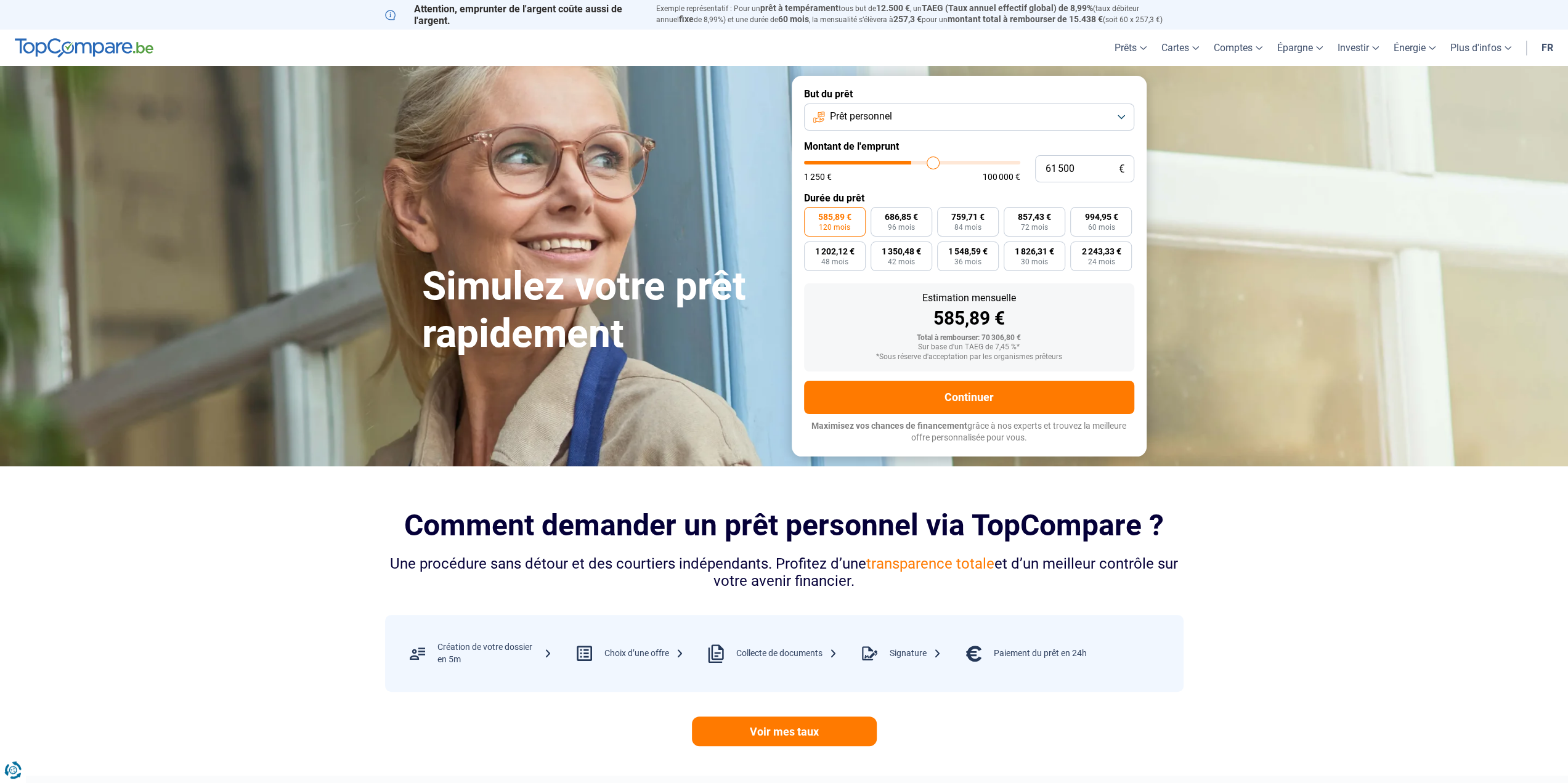
type input "61500"
type input "61 750"
type input "61750"
type input "64 250"
type input "64250"
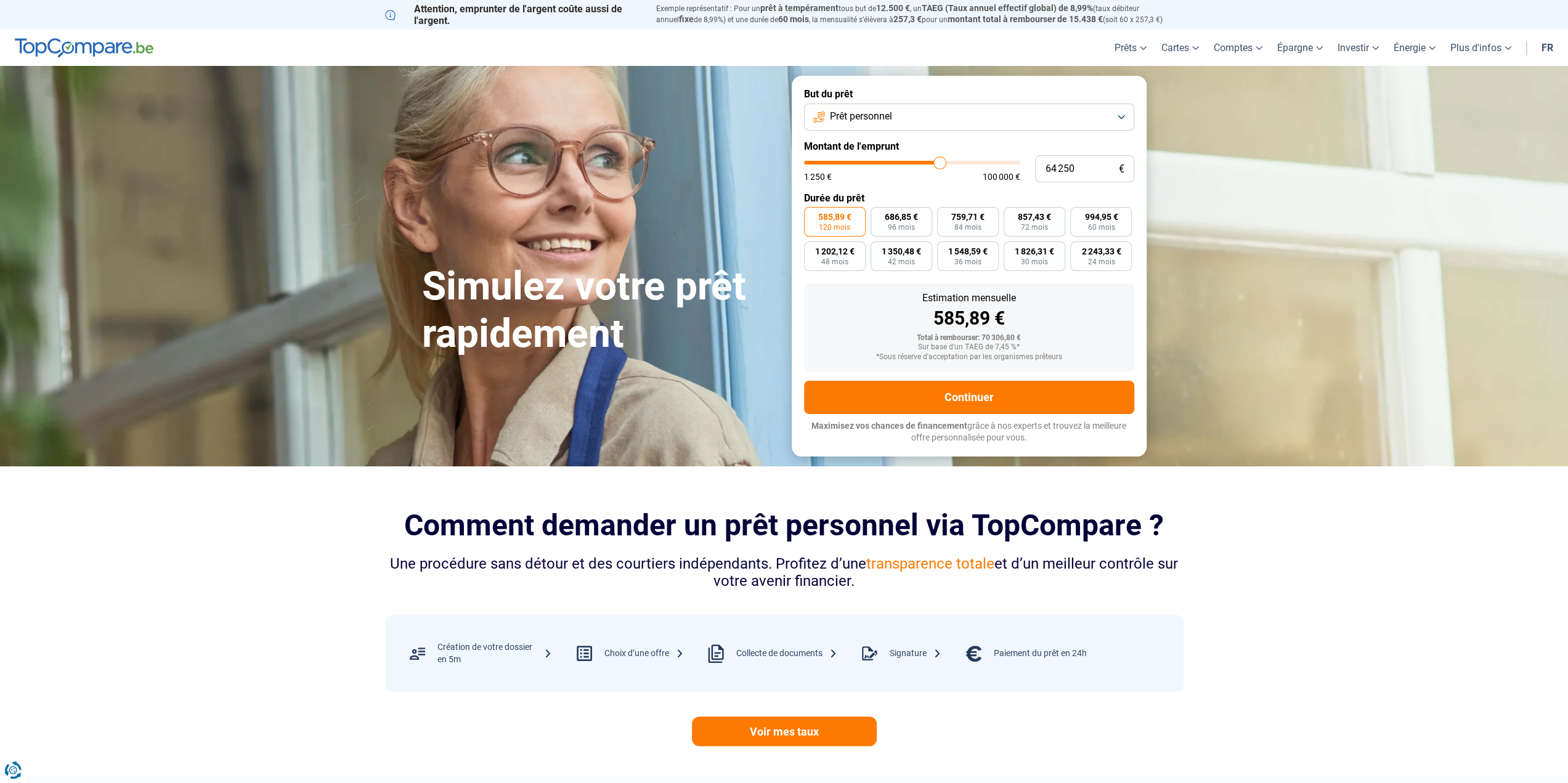
type input "66 000"
type input "66000"
type input "66 750"
type input "66750"
type input "68 000"
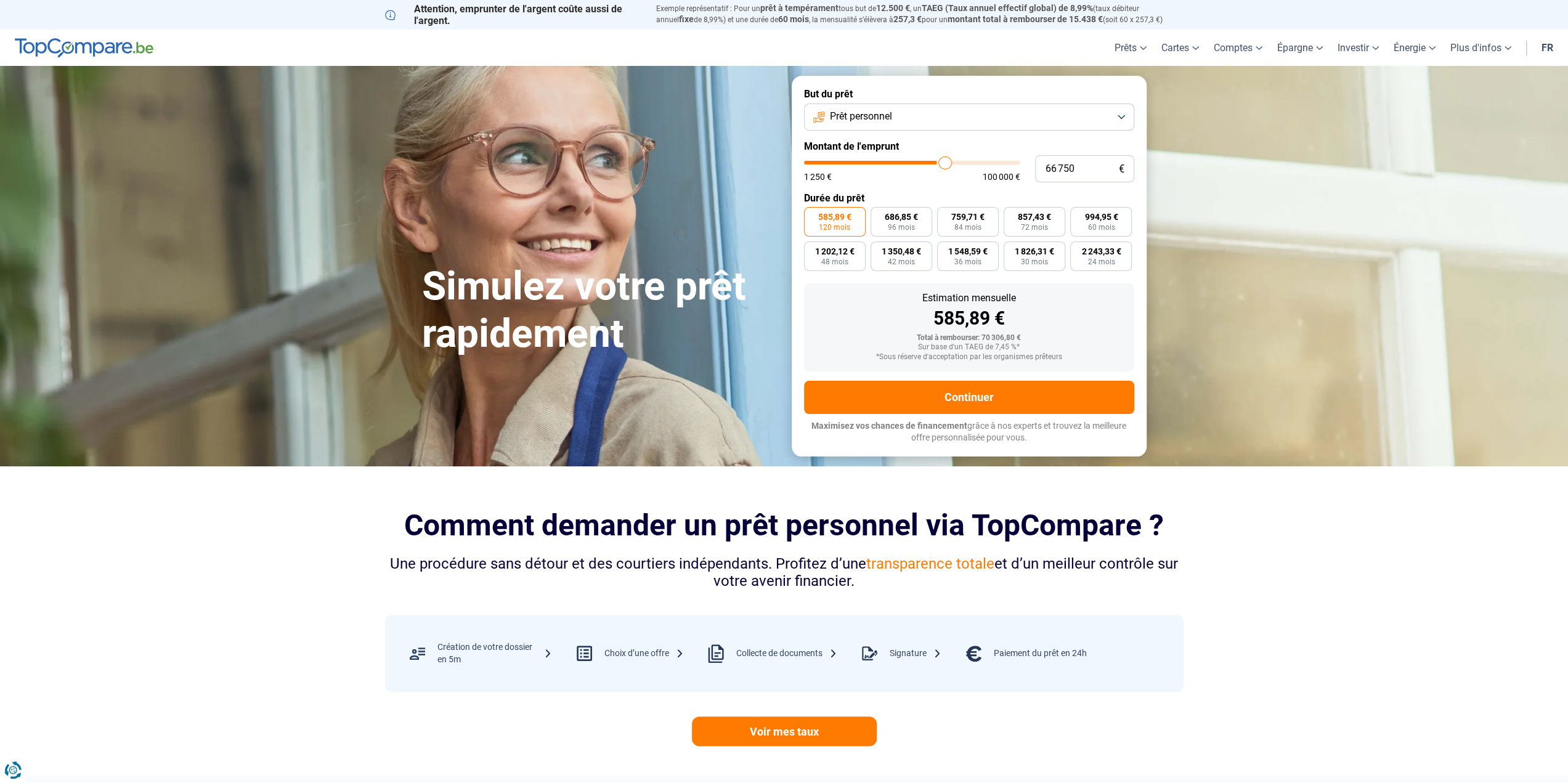
type input "68000"
type input "68 750"
type input "68750"
type input "69 000"
type input "69000"
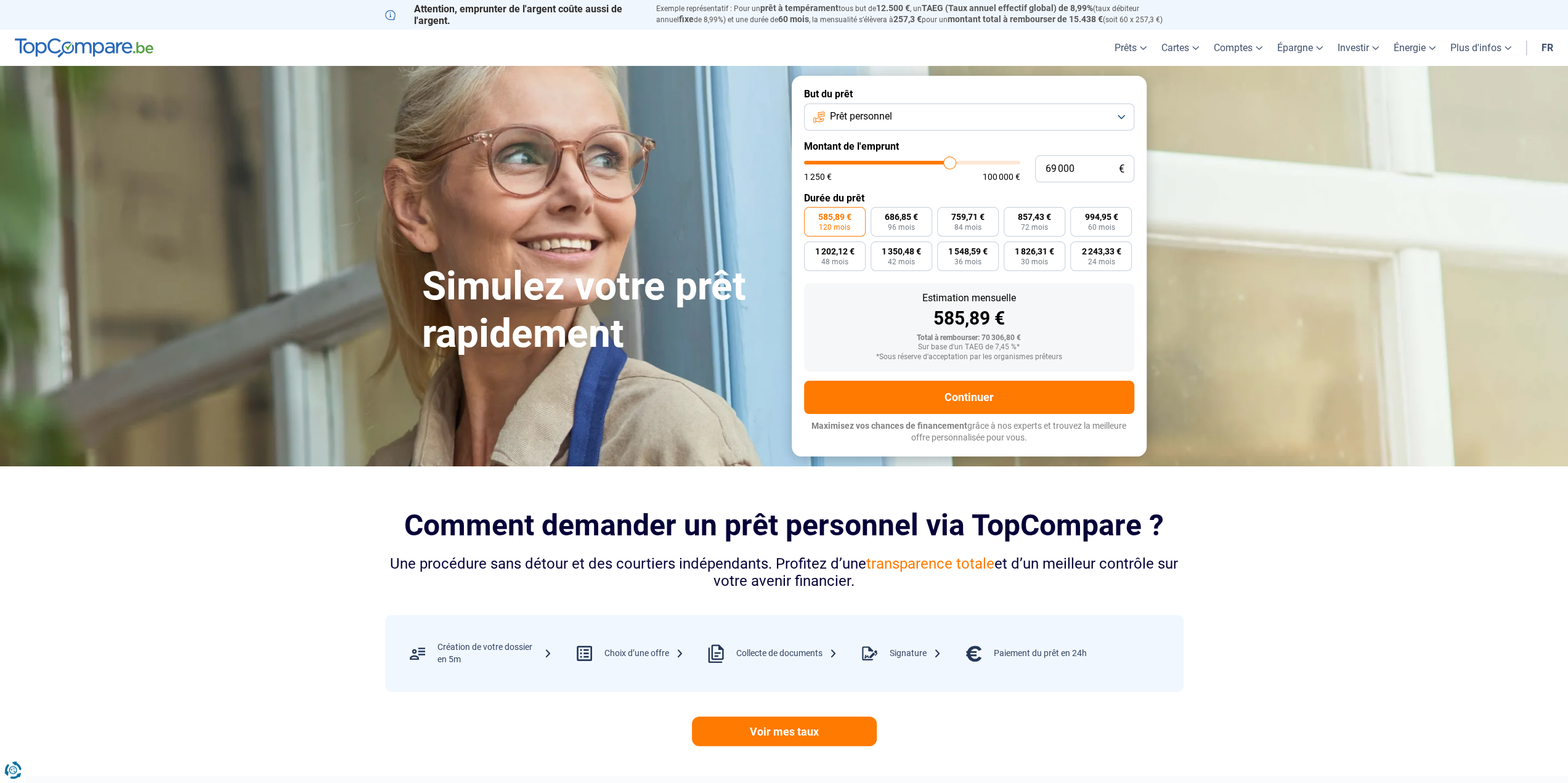
type input "68 750"
type input "68750"
type input "63 750"
type input "63750"
type input "61 750"
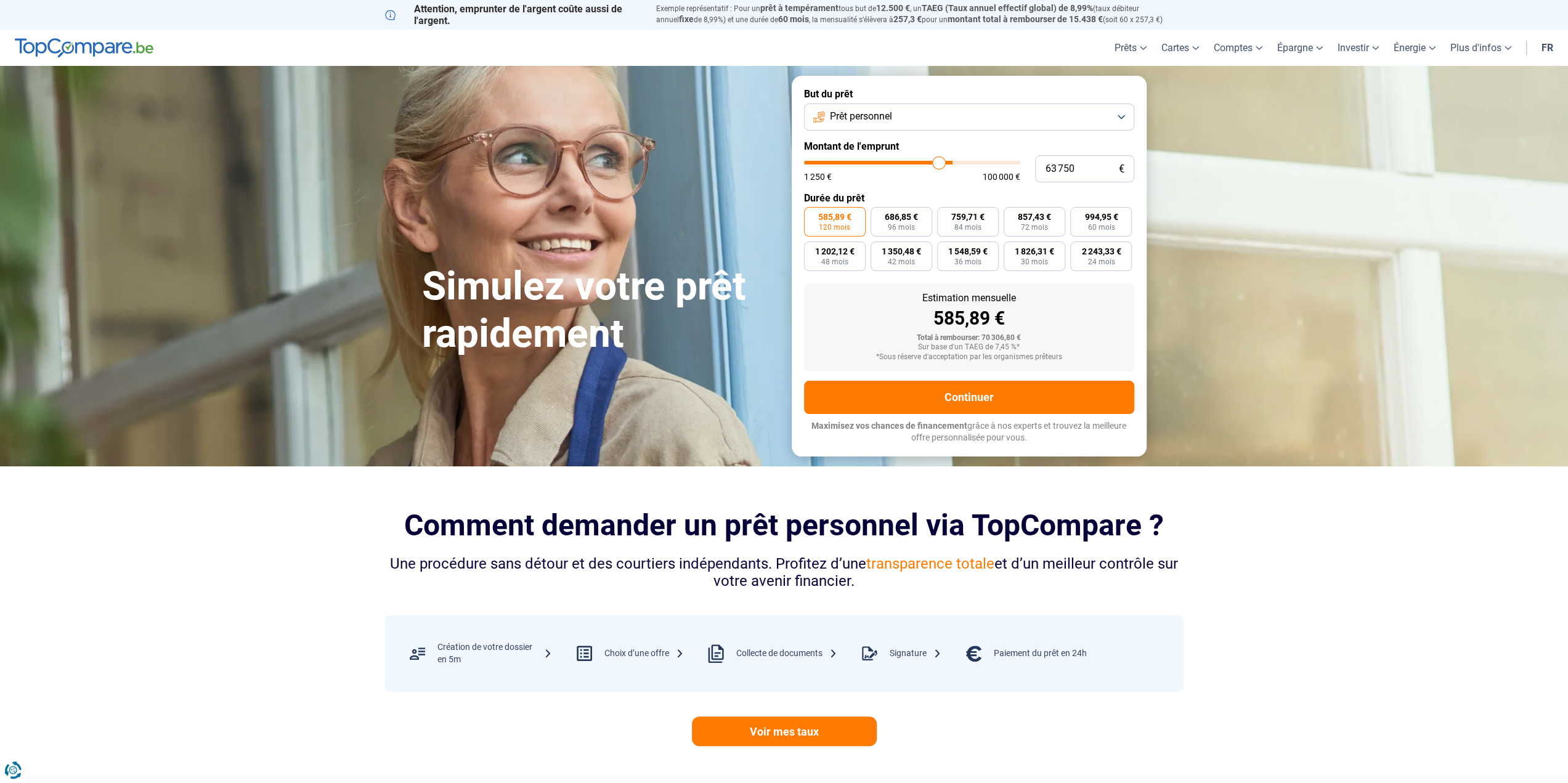
type input "61750"
type input "58 750"
type input "58750"
type input "56 750"
type input "56750"
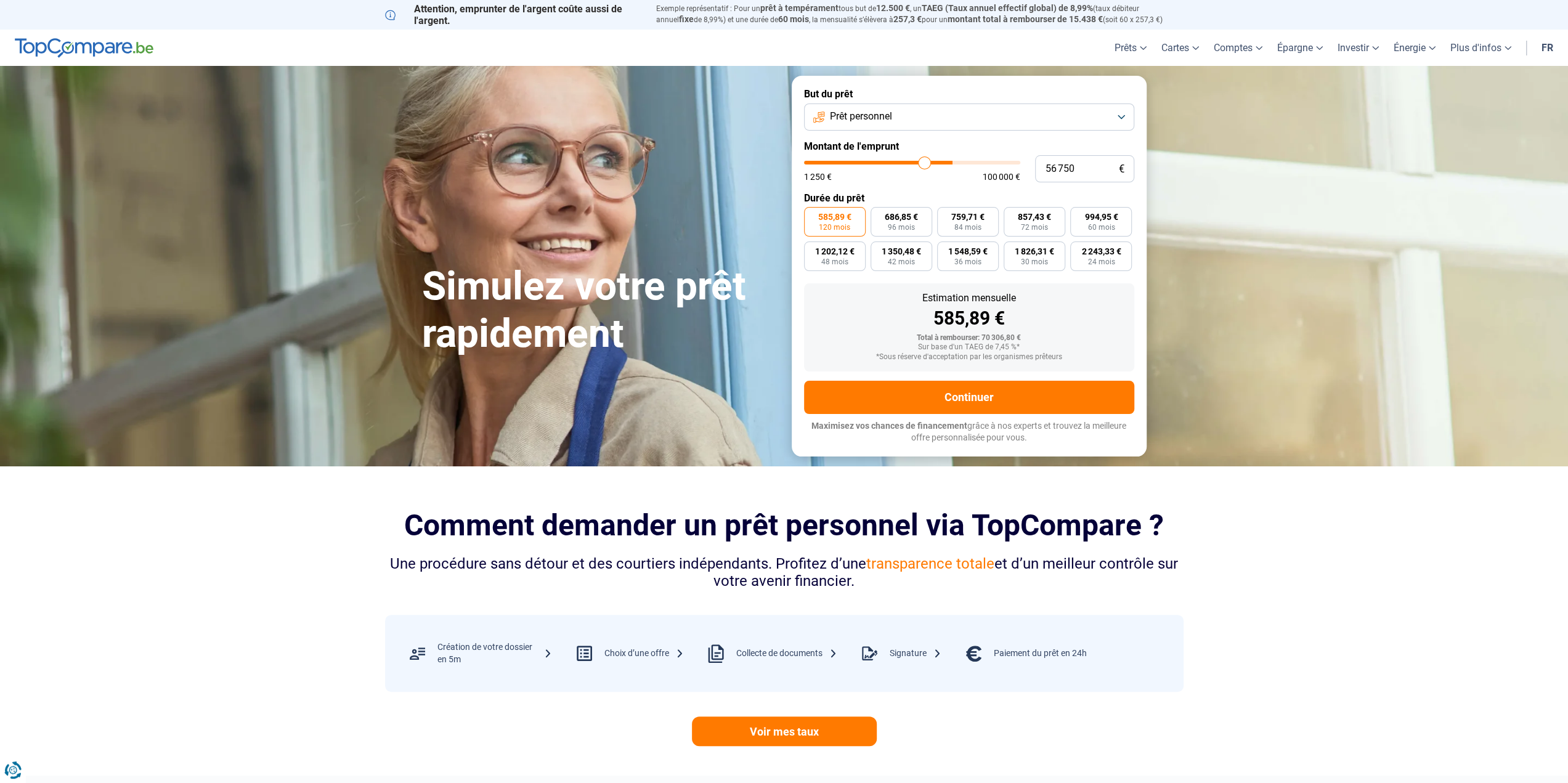
type input "55 250"
type input "55250"
type input "54 500"
type input "54500"
type input "53 750"
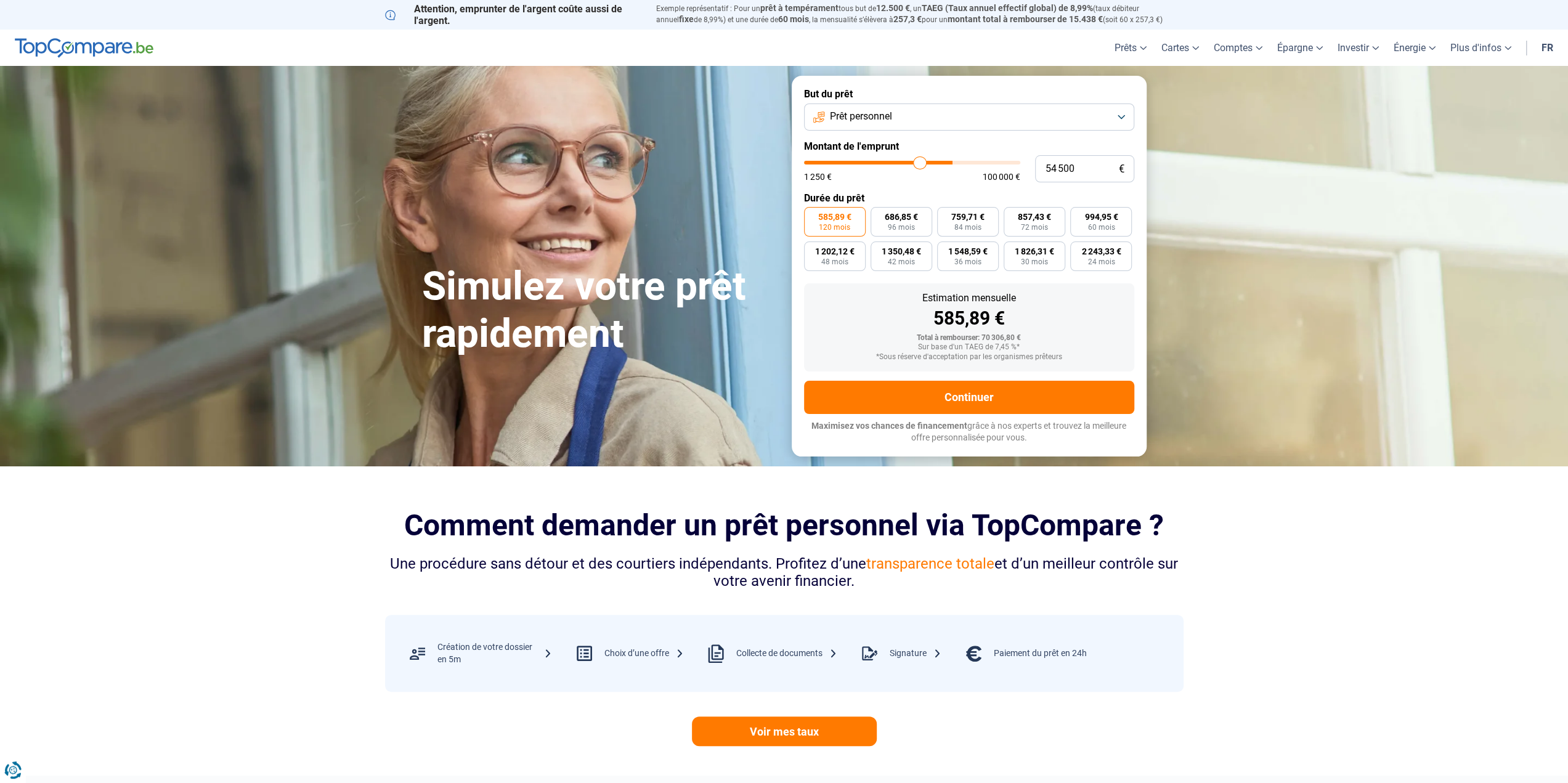
type input "53750"
type input "53 500"
type input "53500"
type input "53 250"
type input "53250"
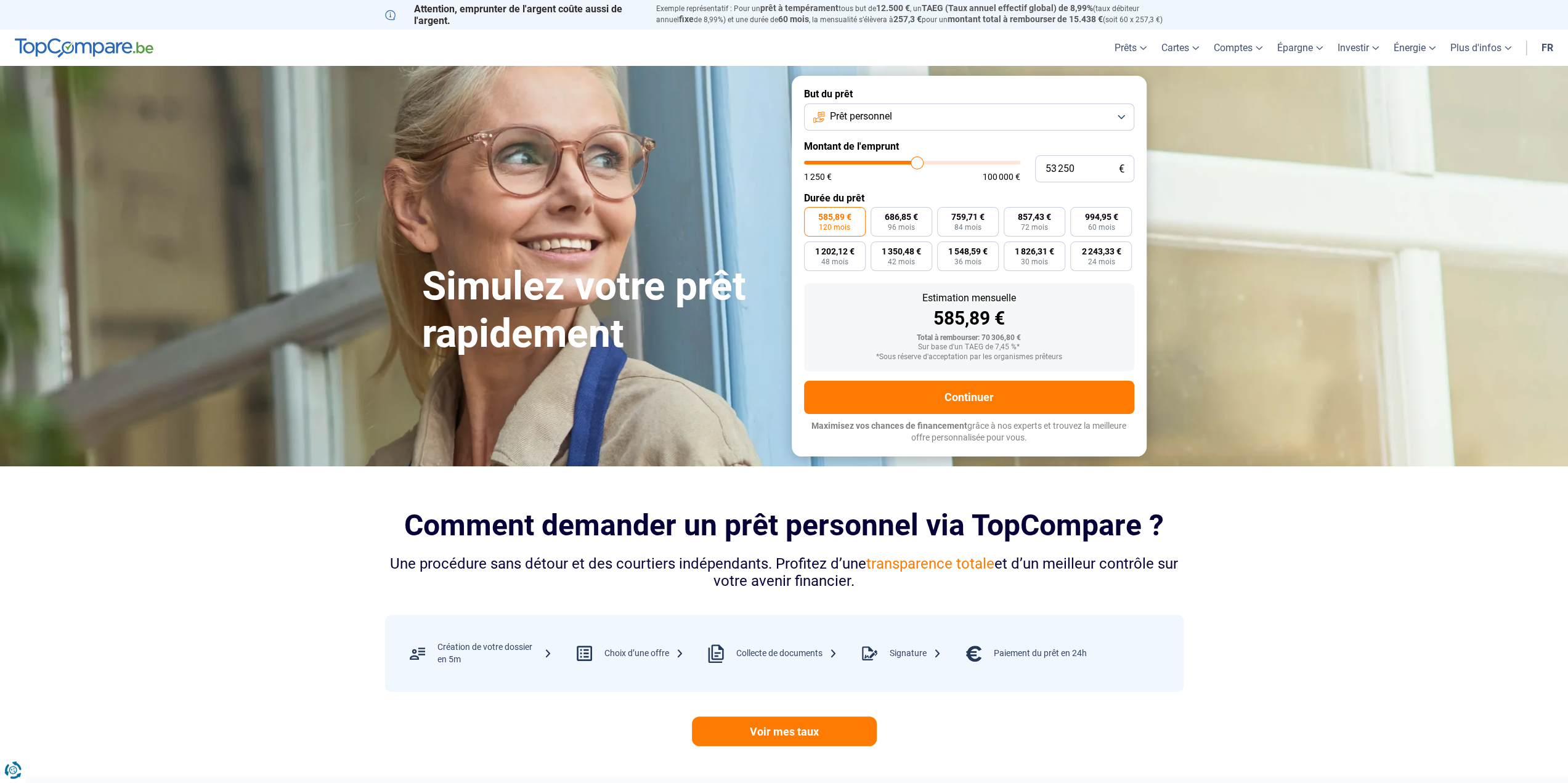
type input "53 000"
type input "53000"
type input "52 750"
type input "52750"
type input "52 250"
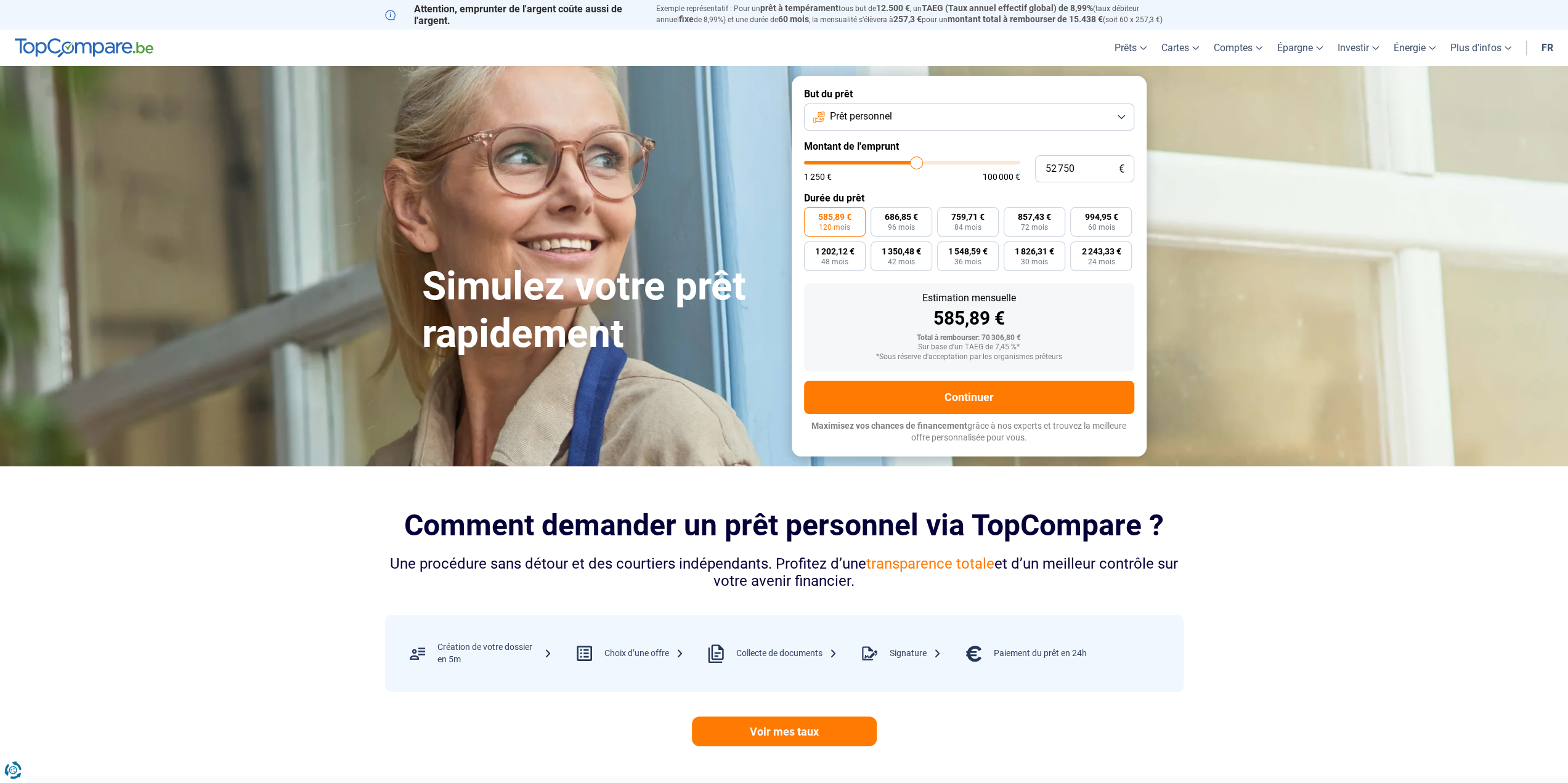
type input "52250"
type input "52 000"
type input "52000"
type input "51 750"
type input "51750"
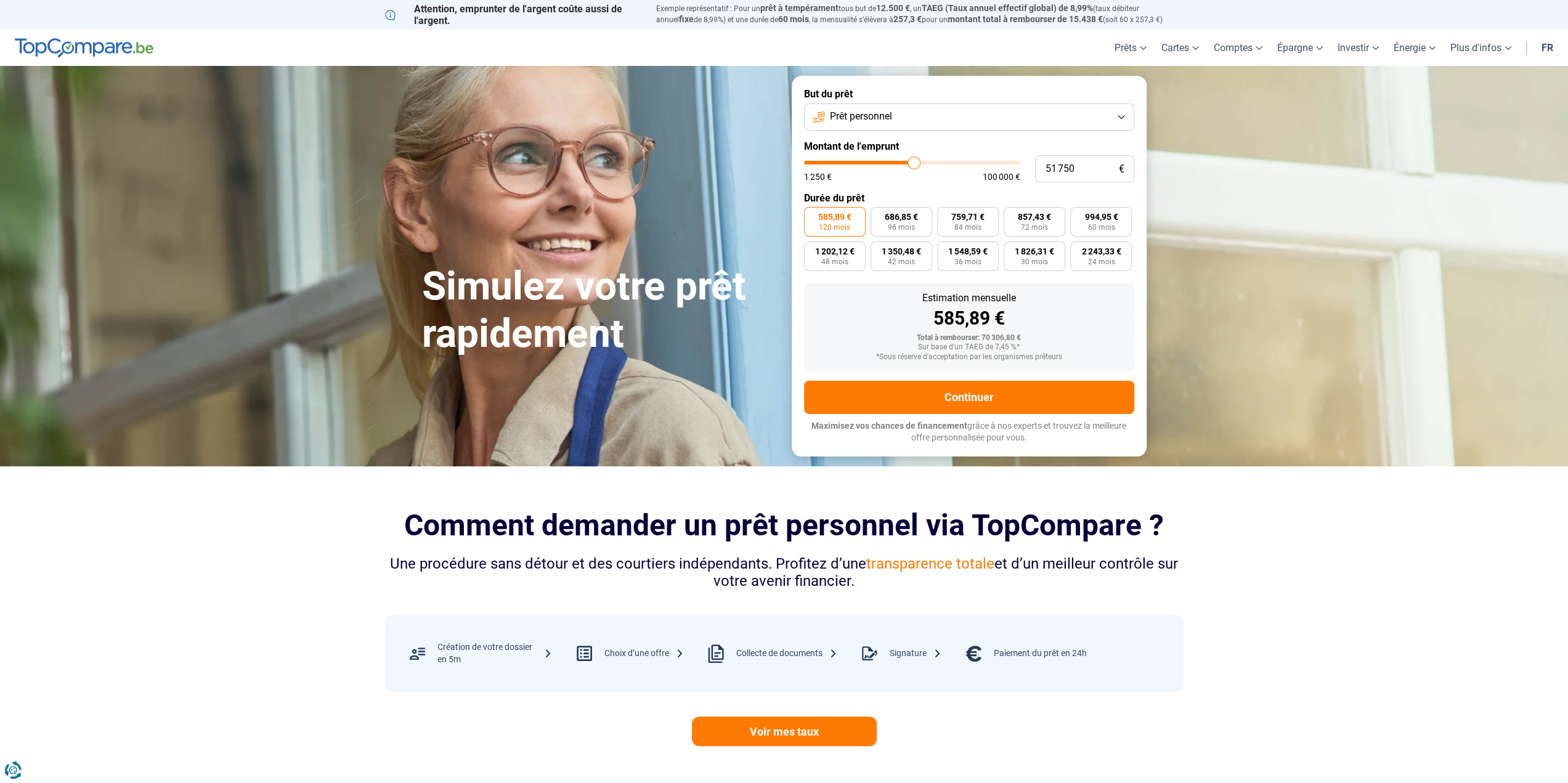
type input "51 500"
type input "51500"
type input "51 250"
type input "51250"
type input "51 000"
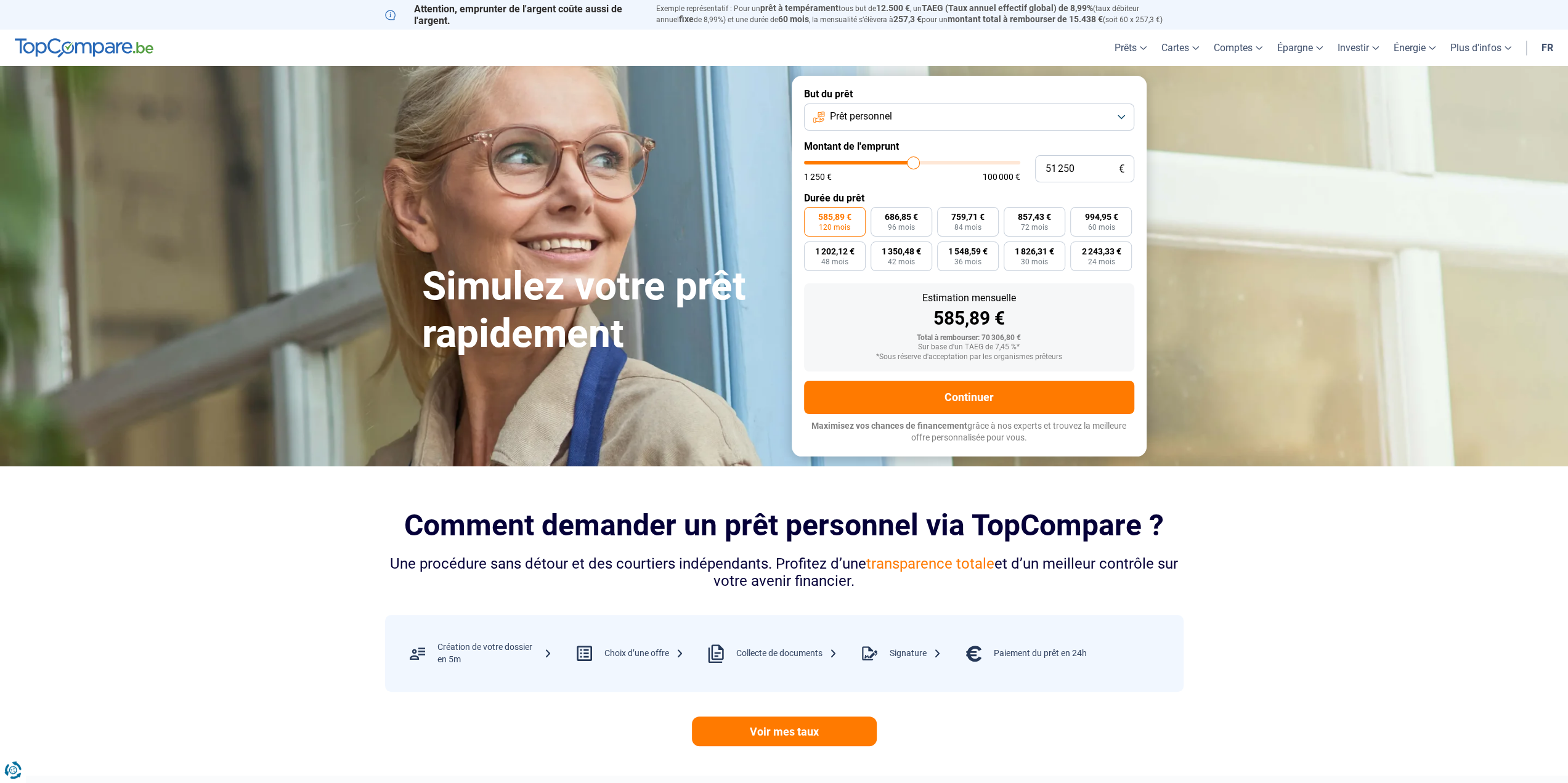
type input "51000"
type input "50 750"
type input "50750"
click at [912, 164] on input "range" at bounding box center [912, 163] width 216 height 4
type input "50 000"
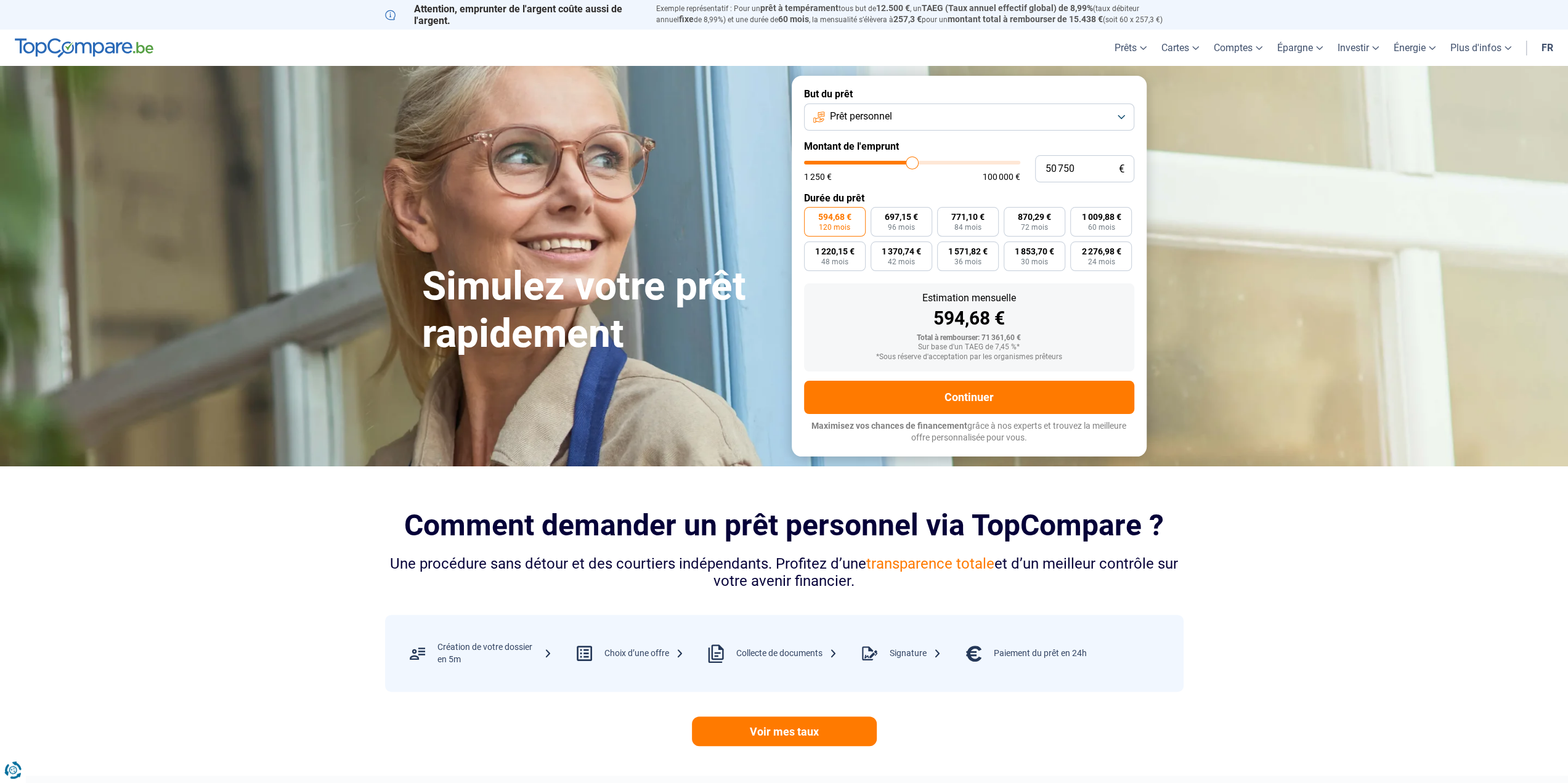
type input "50000"
type input "49 750"
type input "49750"
type input "49 500"
type input "49500"
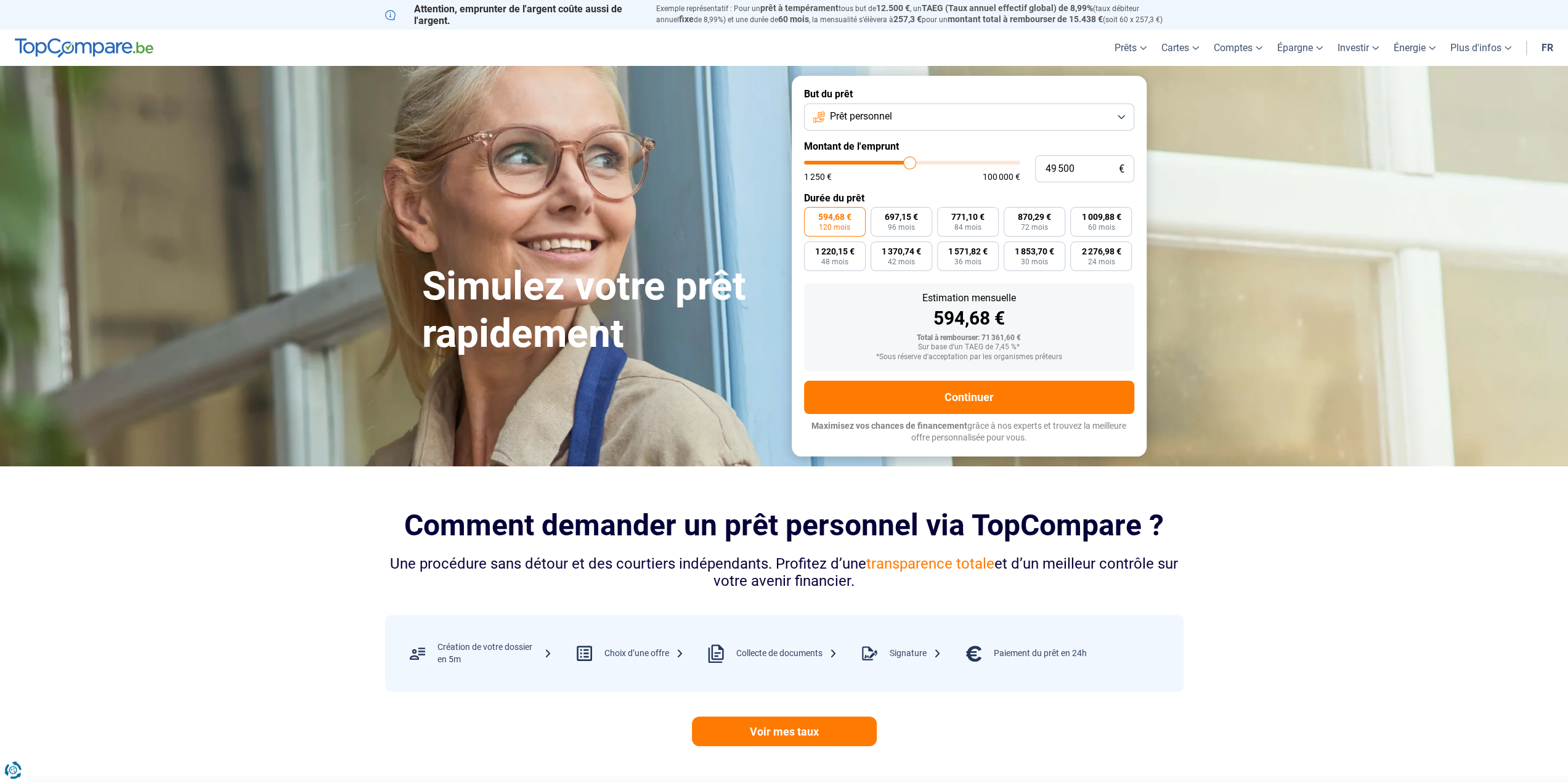
type input "49 250"
type input "49250"
type input "48 750"
type input "48750"
type input "49 000"
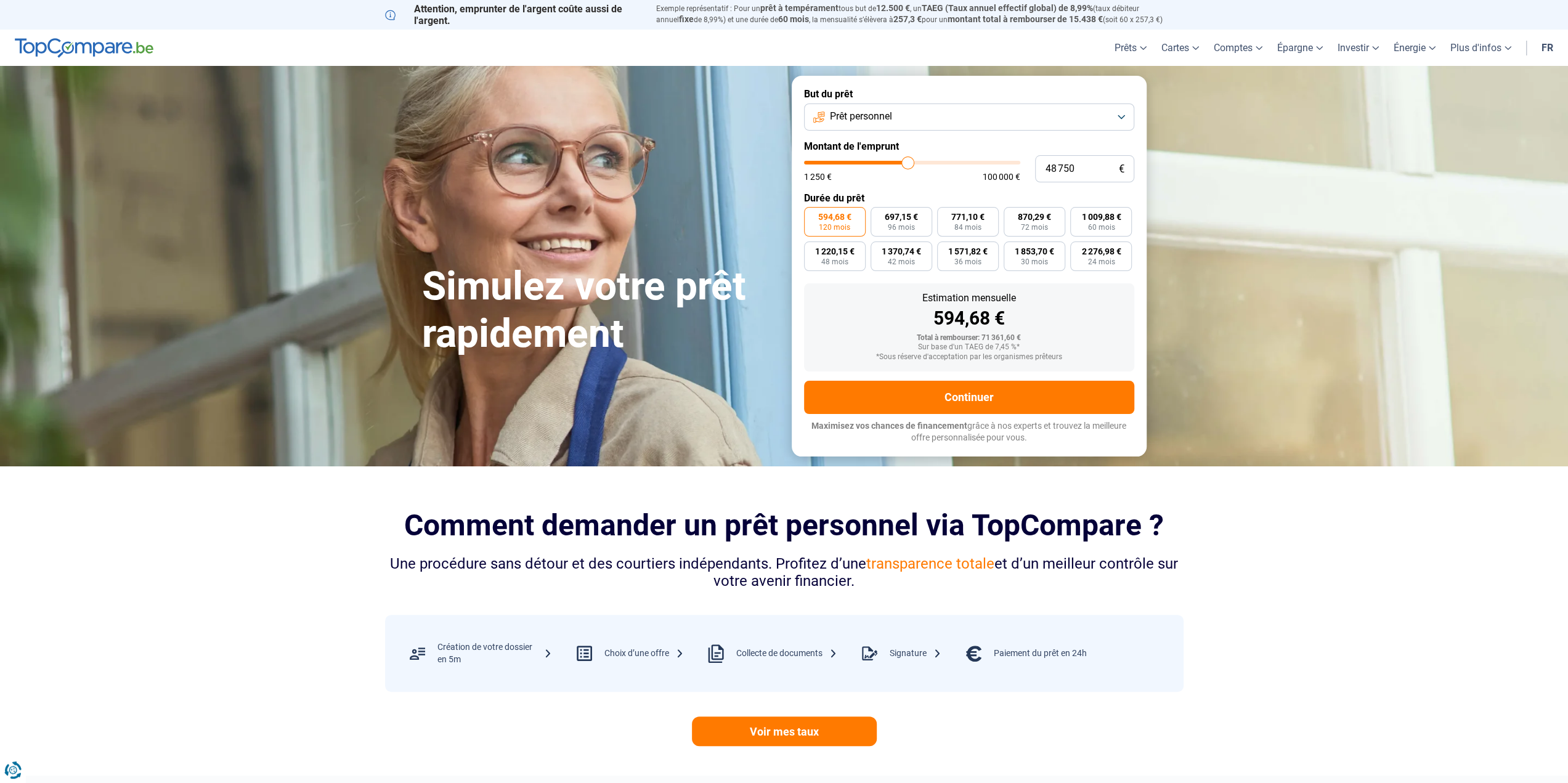
type input "49000"
type input "49 250"
type input "49250"
type input "49 500"
type input "49500"
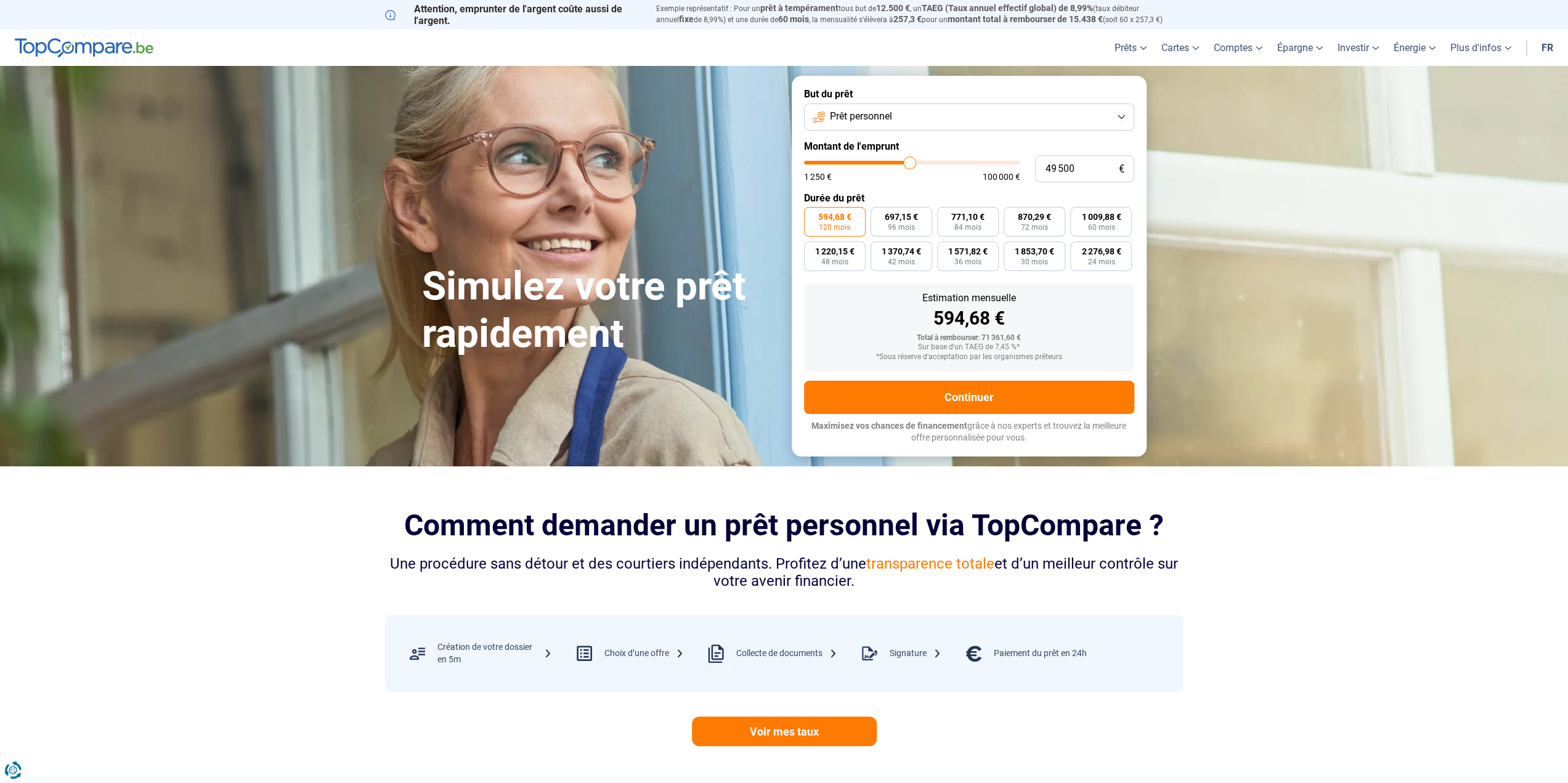
type input "49 750"
type input "49750"
type input "50 000"
type input "50000"
type input "50 250"
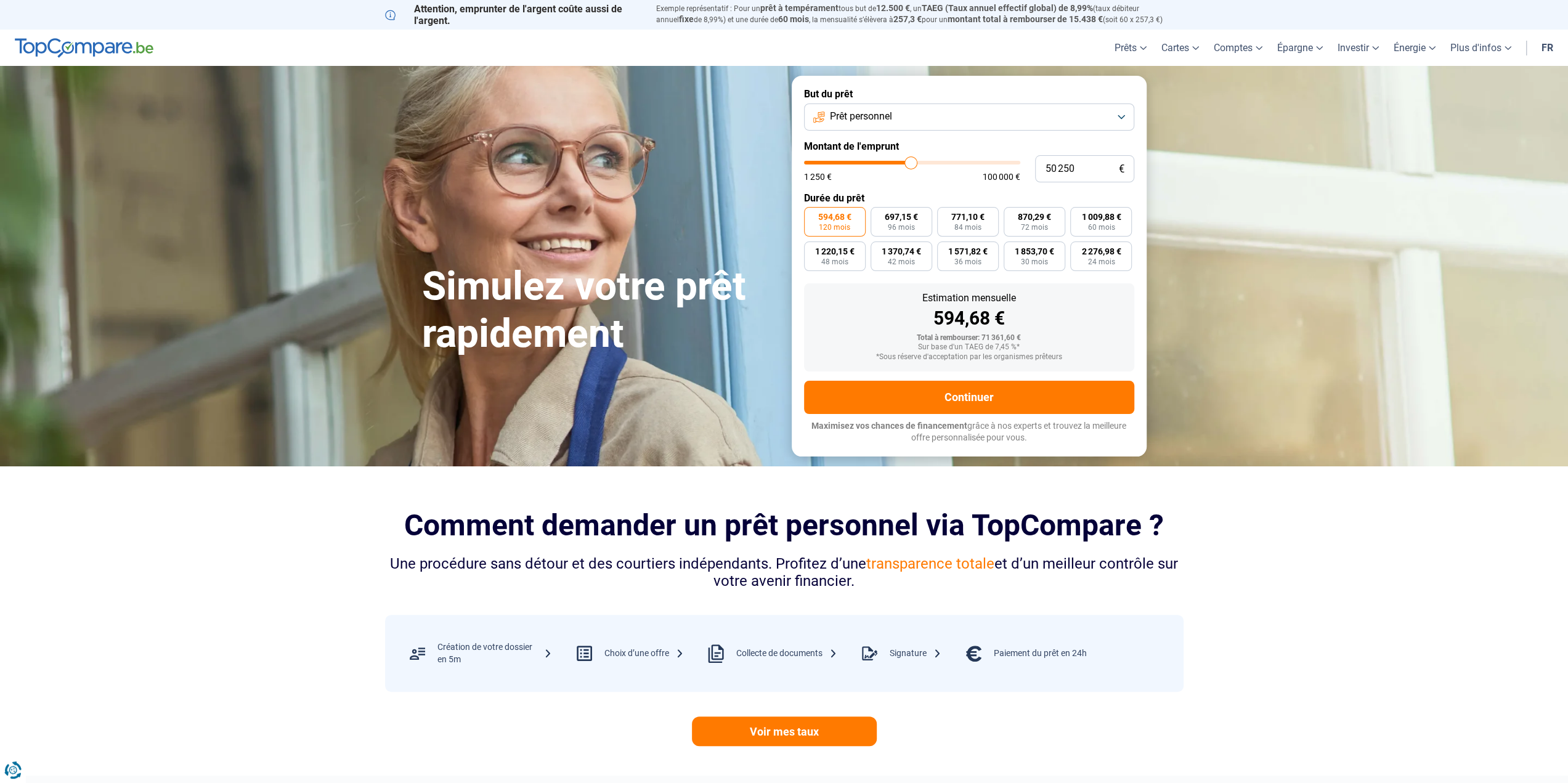
type input "50250"
click at [911, 164] on input "range" at bounding box center [912, 163] width 216 height 4
click at [992, 116] on button "Prêt personnel" at bounding box center [970, 117] width 330 height 27
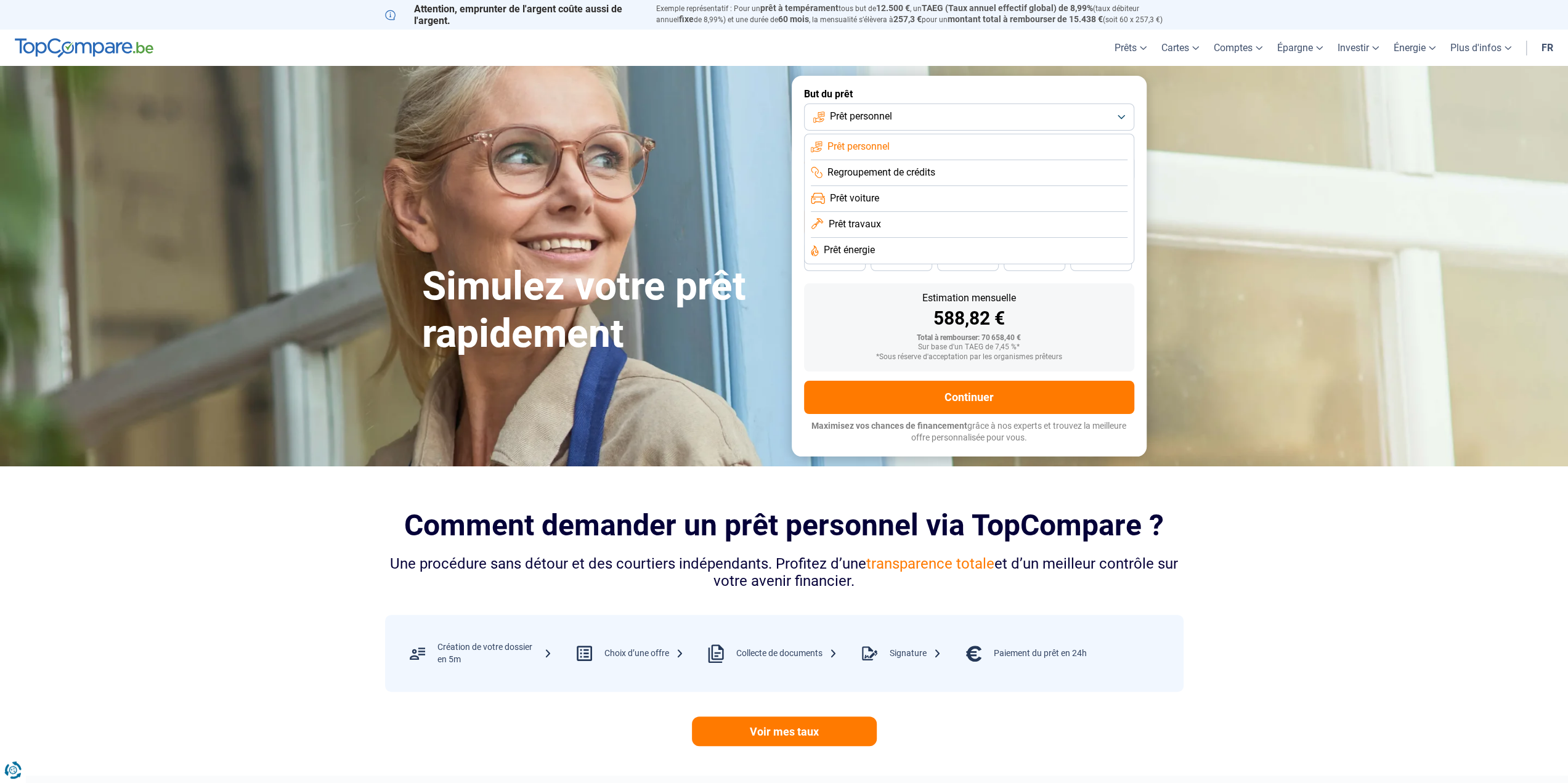
click at [992, 116] on button "Prêt personnel" at bounding box center [970, 117] width 330 height 27
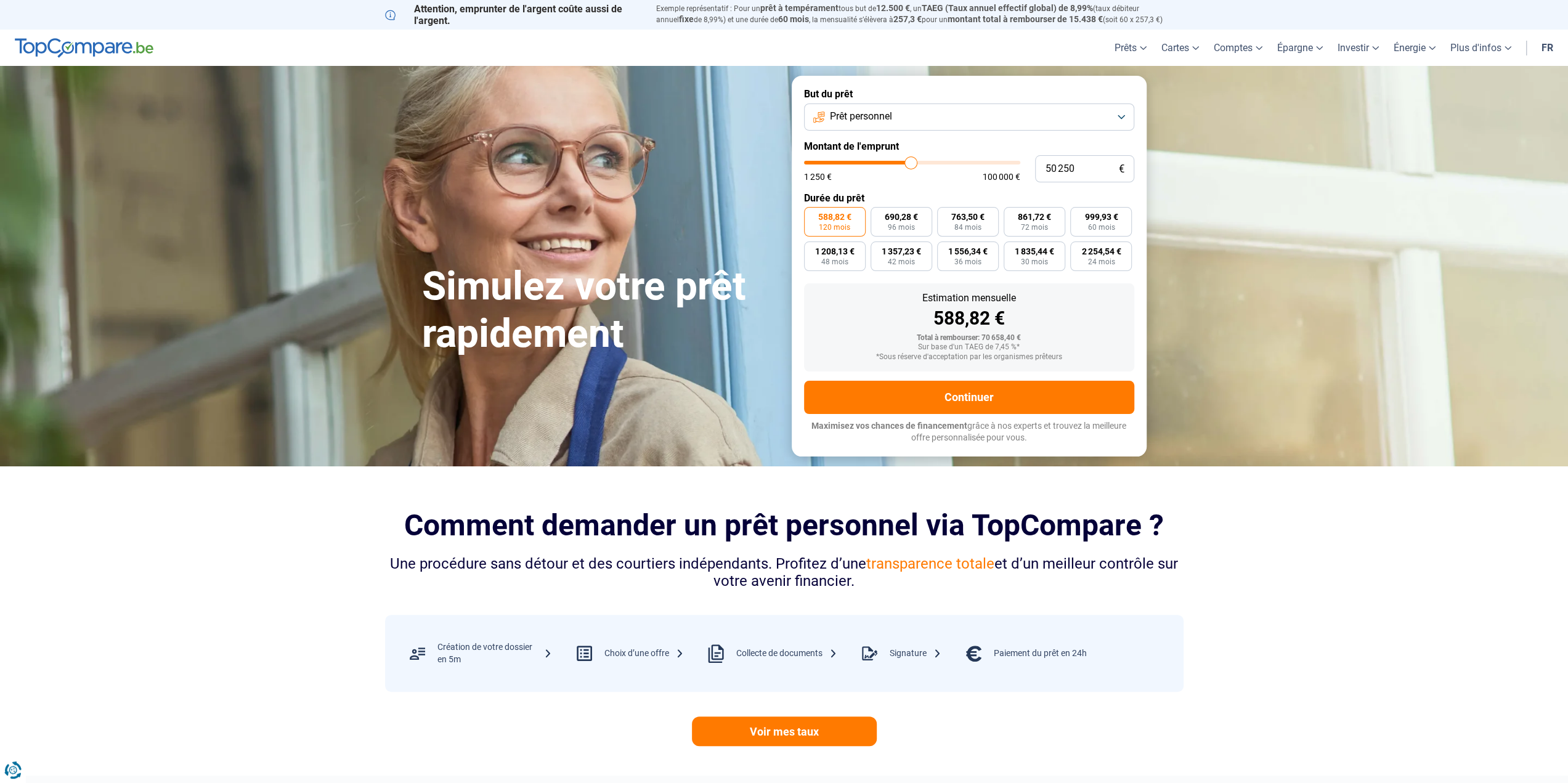
click at [946, 119] on button "Prêt personnel" at bounding box center [970, 117] width 330 height 27
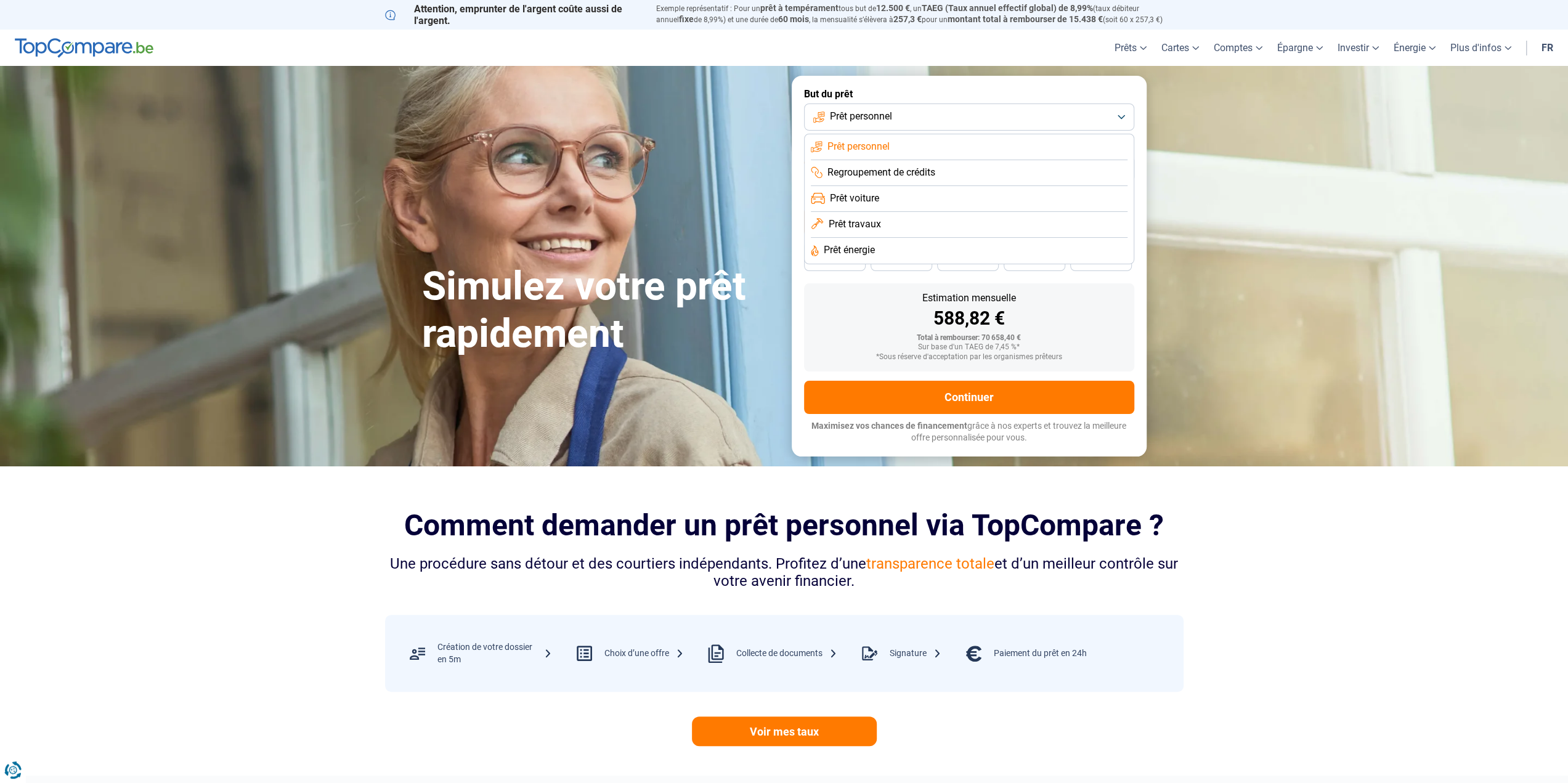
click at [884, 192] on li "Prêt voiture" at bounding box center [969, 199] width 317 height 26
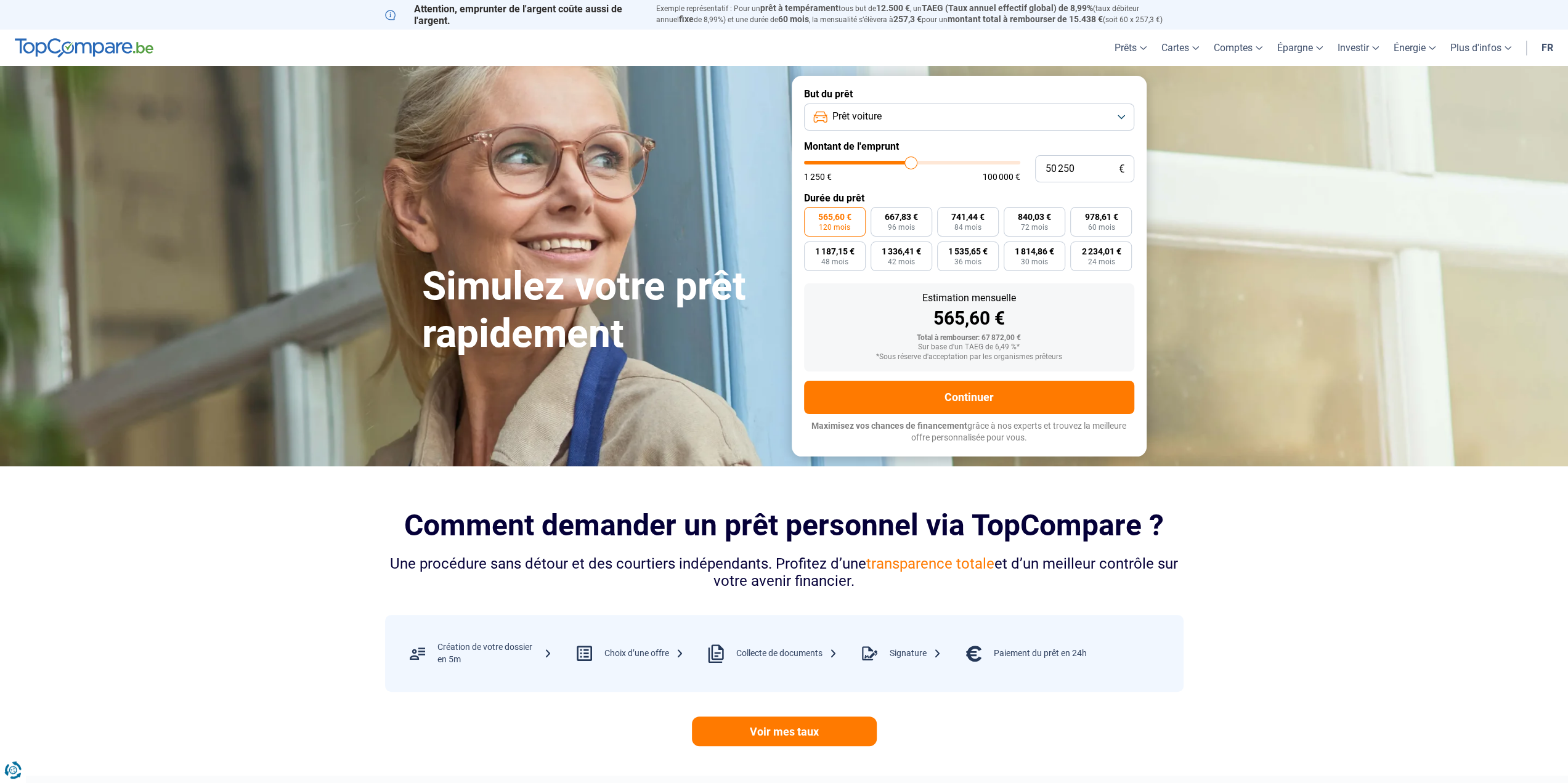
type input "51 250"
type input "51250"
type input "50 250"
type input "50250"
type input "49 750"
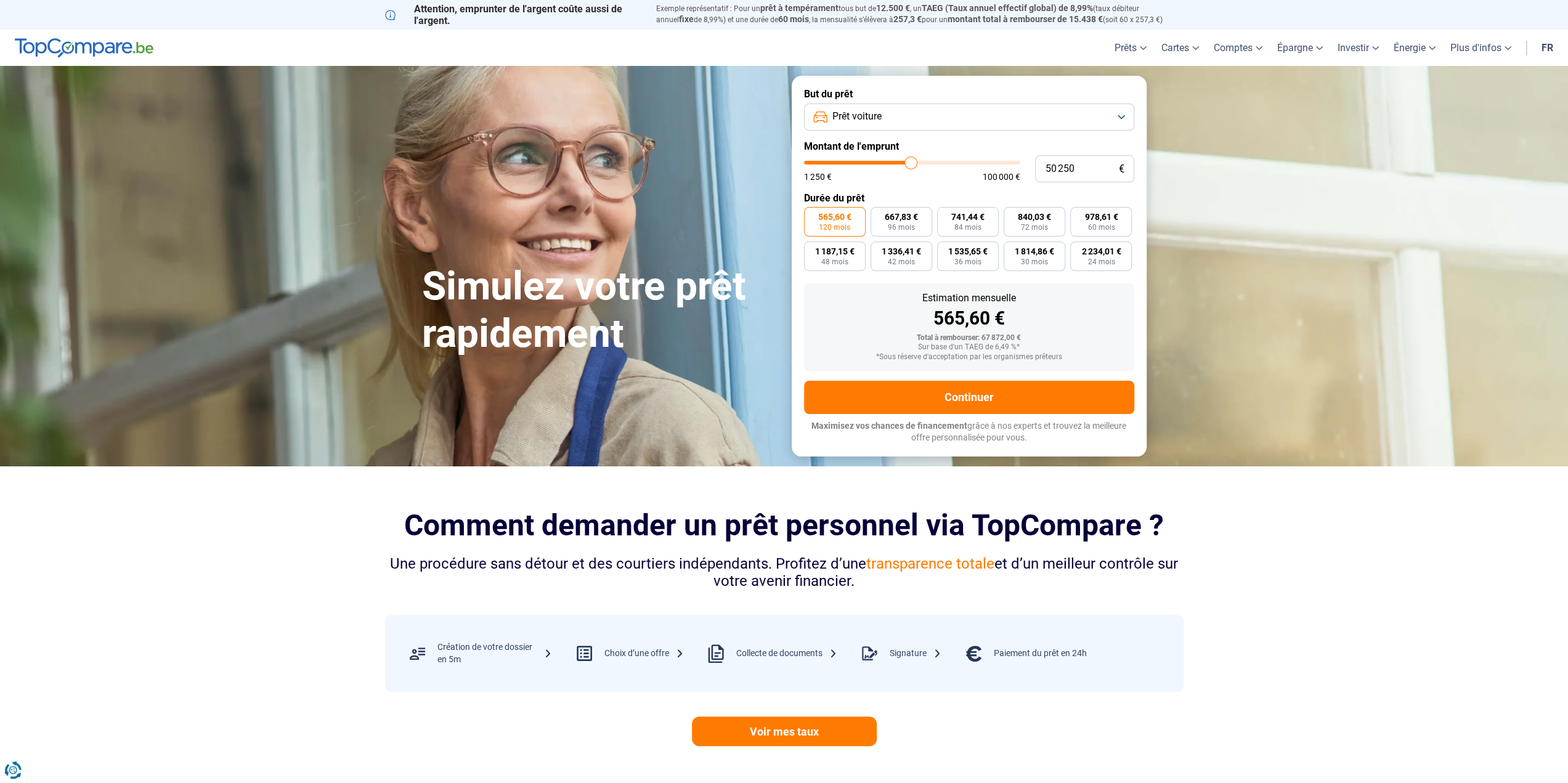
click at [911, 164] on input "range" at bounding box center [912, 163] width 216 height 4
click at [1111, 163] on input "50 250" at bounding box center [1085, 168] width 99 height 27
click at [851, 267] on label "1 181,25 € 48 mois" at bounding box center [835, 256] width 62 height 30
click at [812, 250] on input "1 181,25 € 48 mois" at bounding box center [808, 245] width 8 height 8
click at [859, 229] on label "562,78 € 120 mois" at bounding box center [835, 222] width 62 height 30
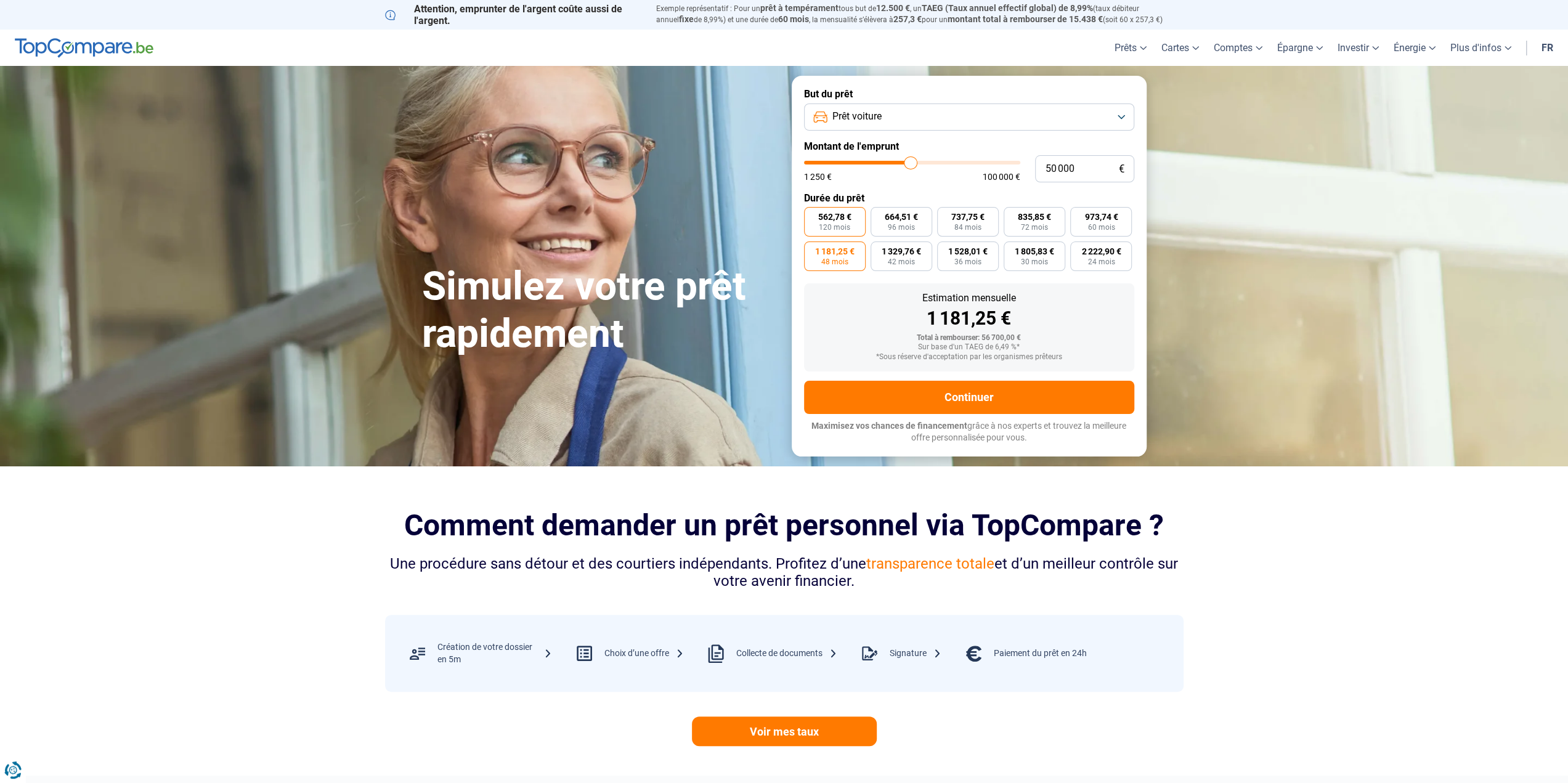
click at [812, 215] on input "562,78 € 120 mois" at bounding box center [808, 211] width 8 height 8
click at [944, 398] on button "Continuer" at bounding box center [970, 397] width 330 height 33
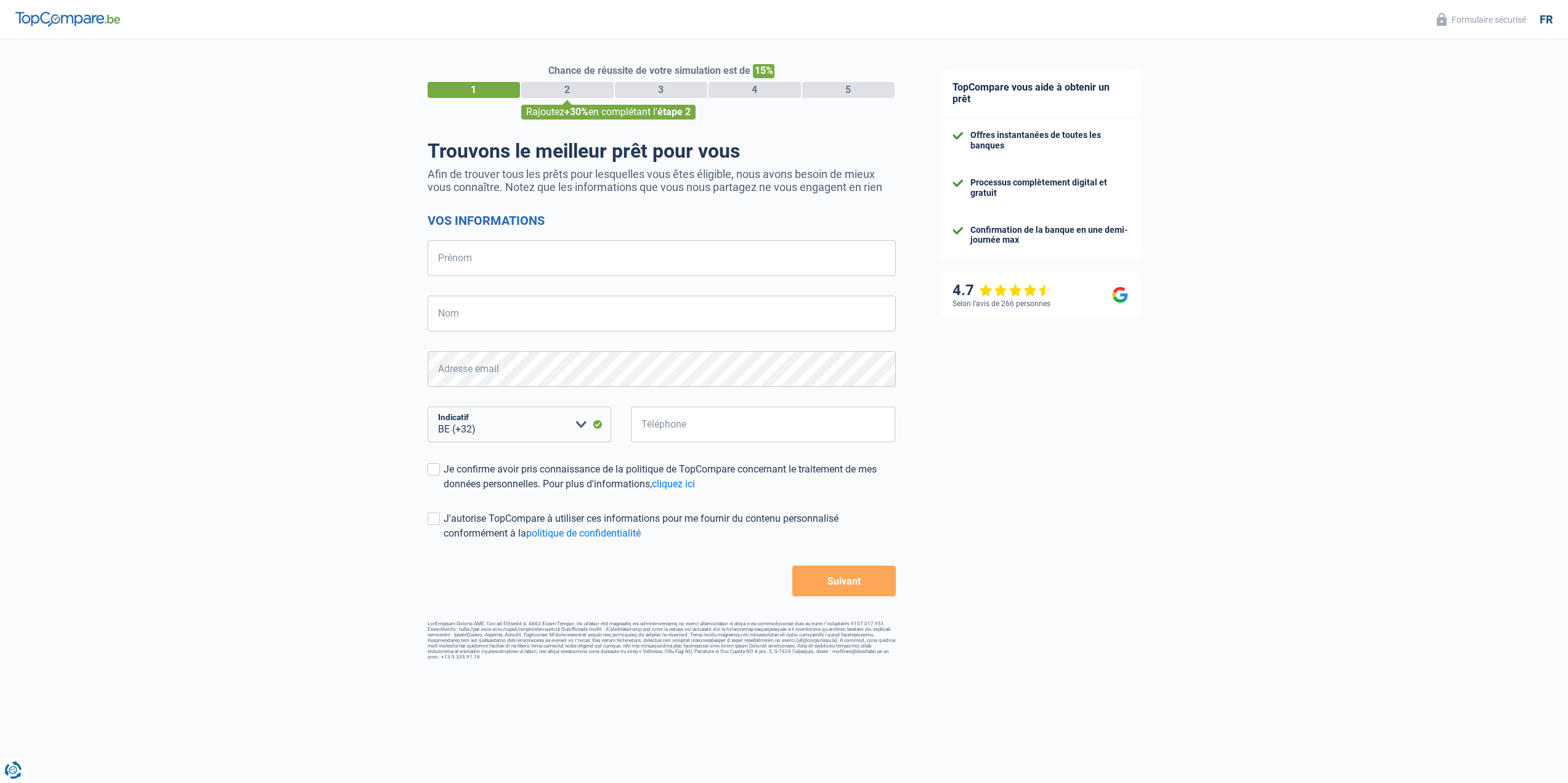
select select "32"
